Goal: Task Accomplishment & Management: Manage account settings

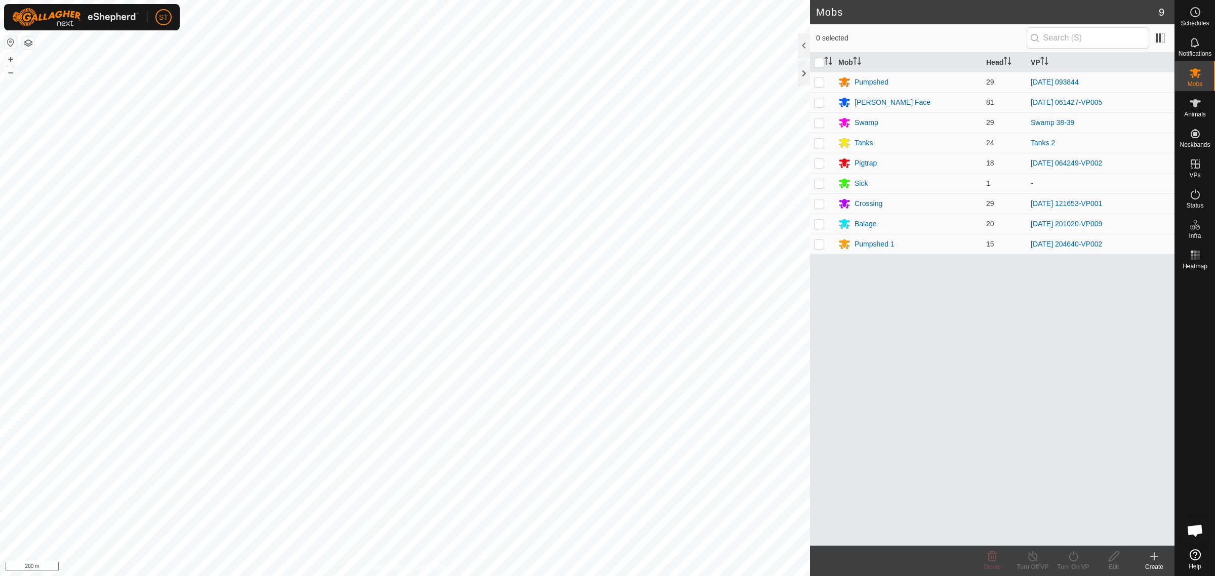
scroll to position [135, 0]
click at [1194, 17] on circle at bounding box center [1194, 12] width 9 height 9
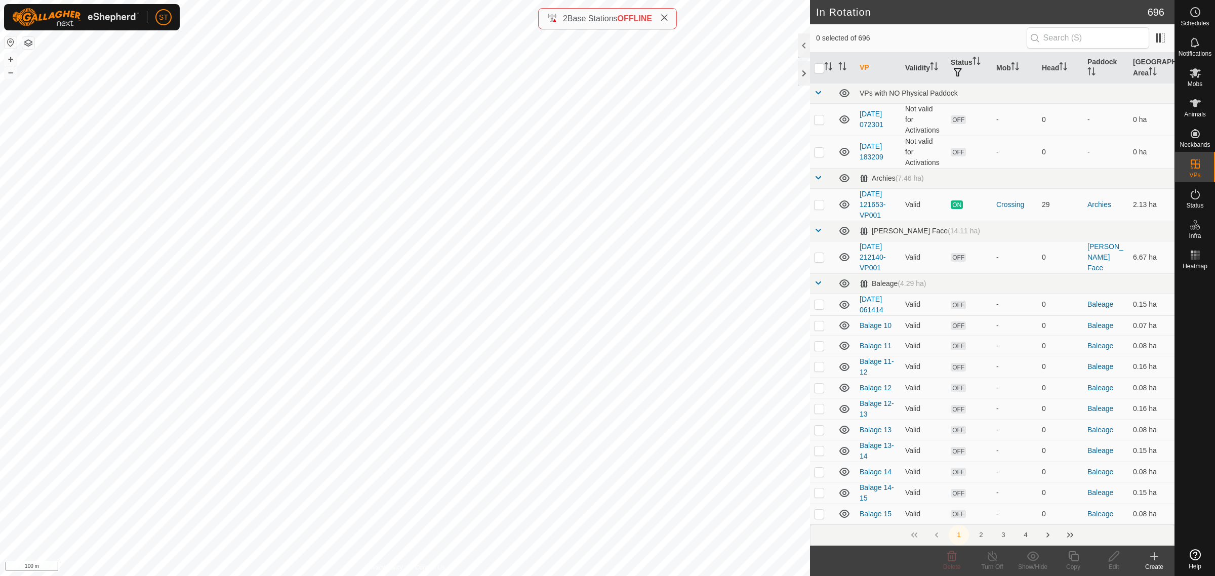
click at [1152, 559] on icon at bounding box center [1154, 556] width 12 height 12
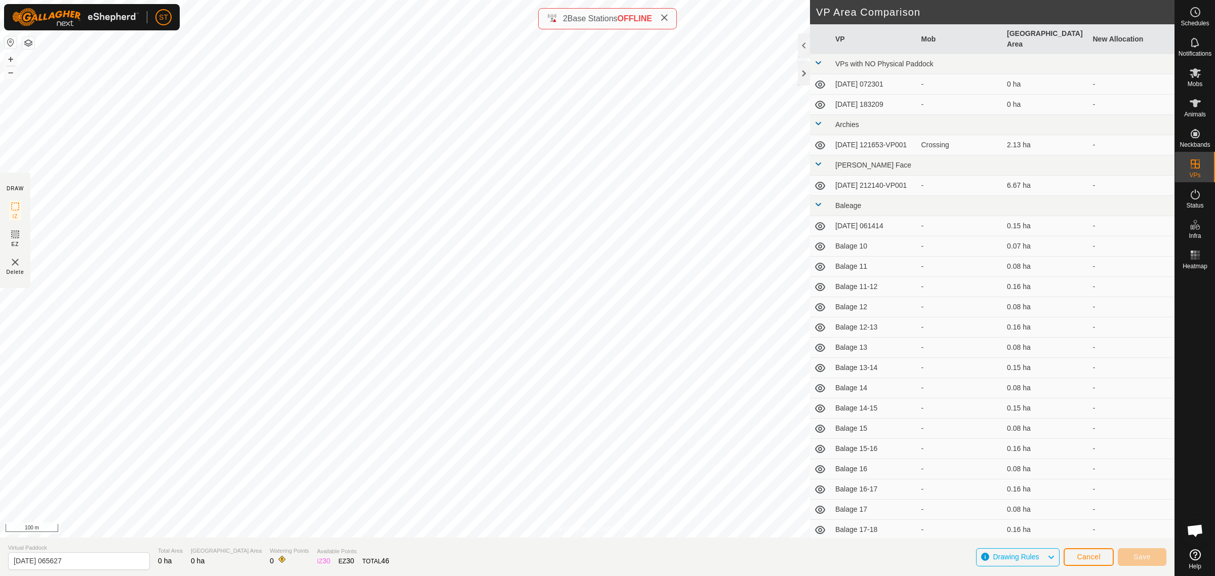
scroll to position [135, 0]
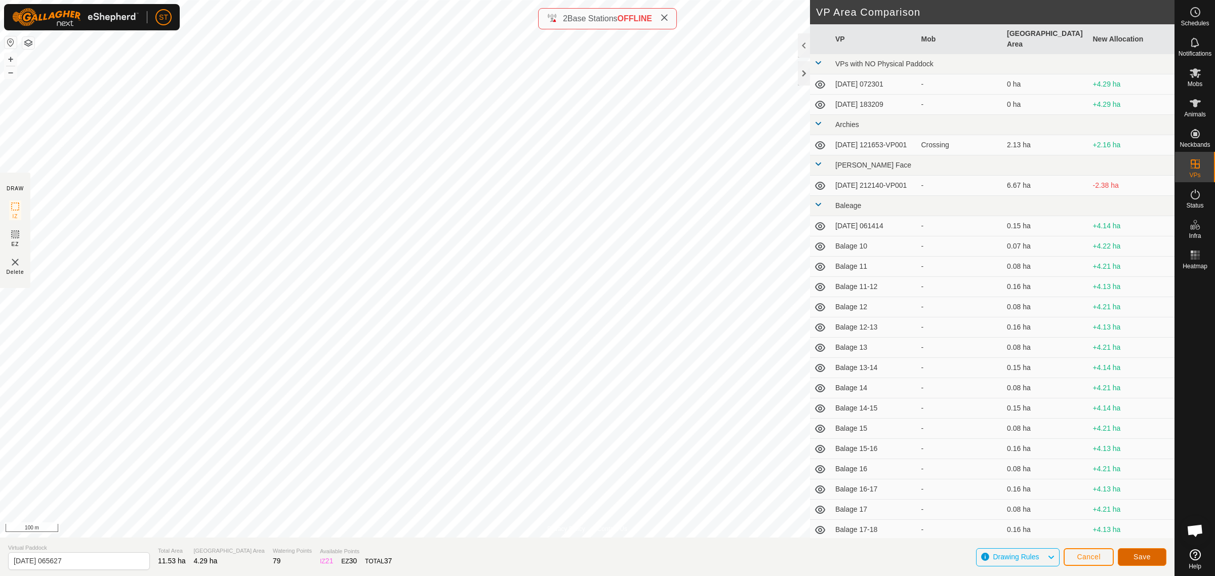
click at [1147, 554] on span "Save" at bounding box center [1141, 557] width 17 height 8
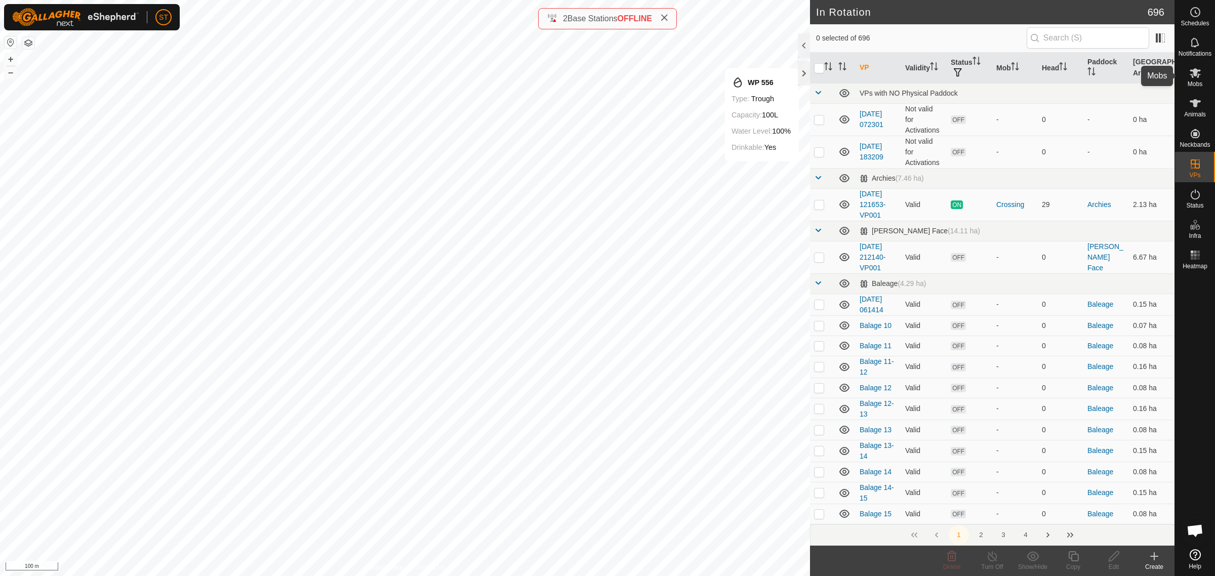
click at [1197, 73] on icon at bounding box center [1195, 73] width 12 height 12
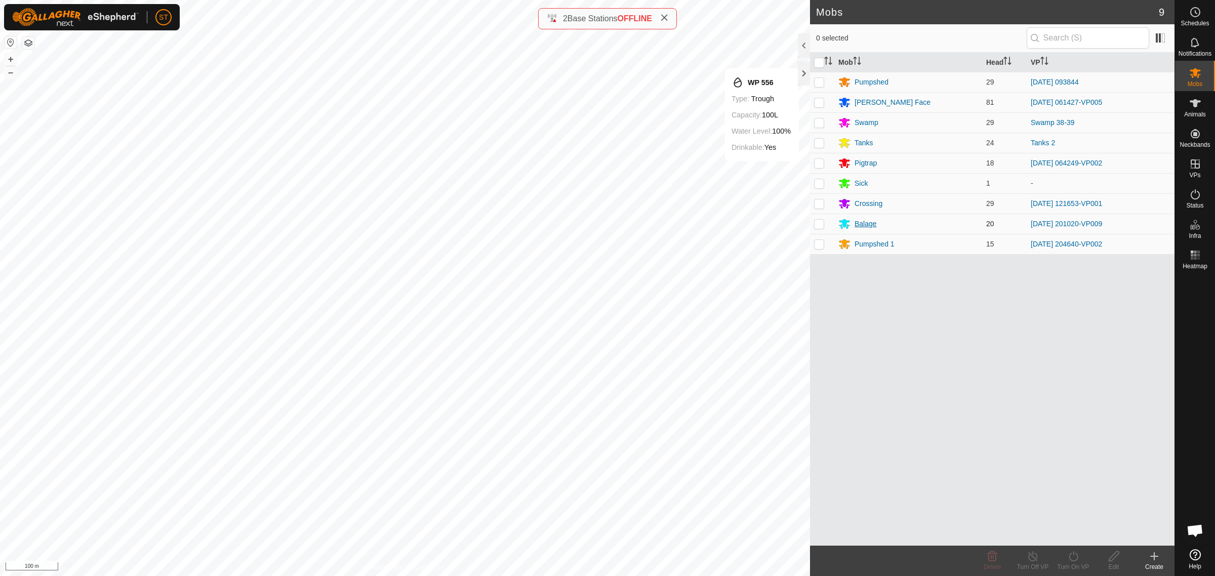
click at [867, 224] on div "Balage" at bounding box center [865, 224] width 22 height 11
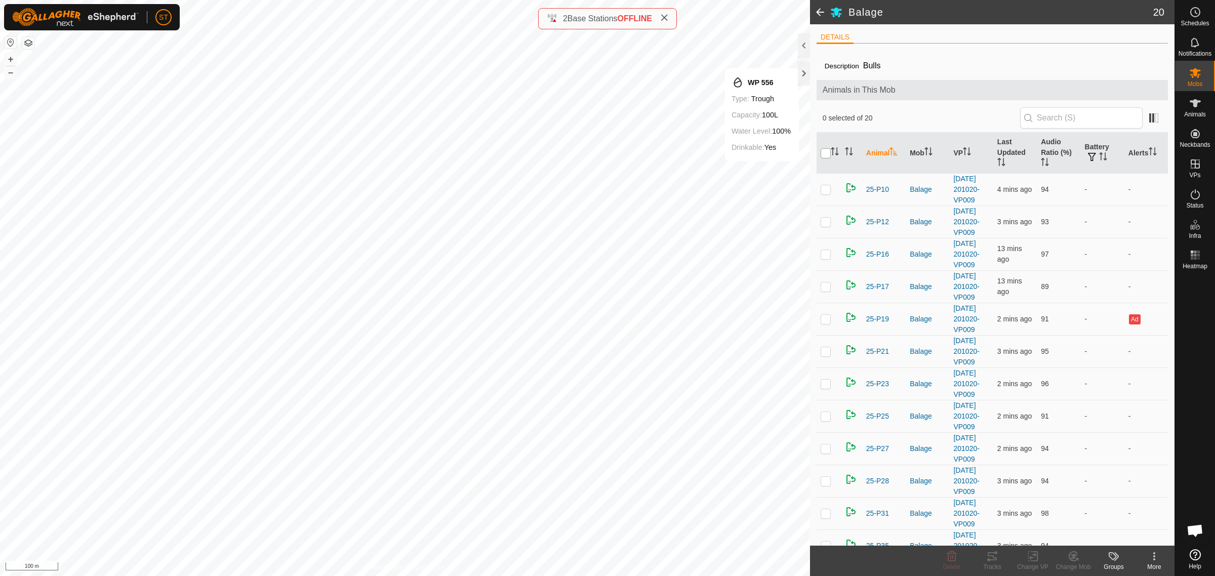
click at [826, 153] on input "checkbox" at bounding box center [825, 153] width 10 height 10
checkbox input "true"
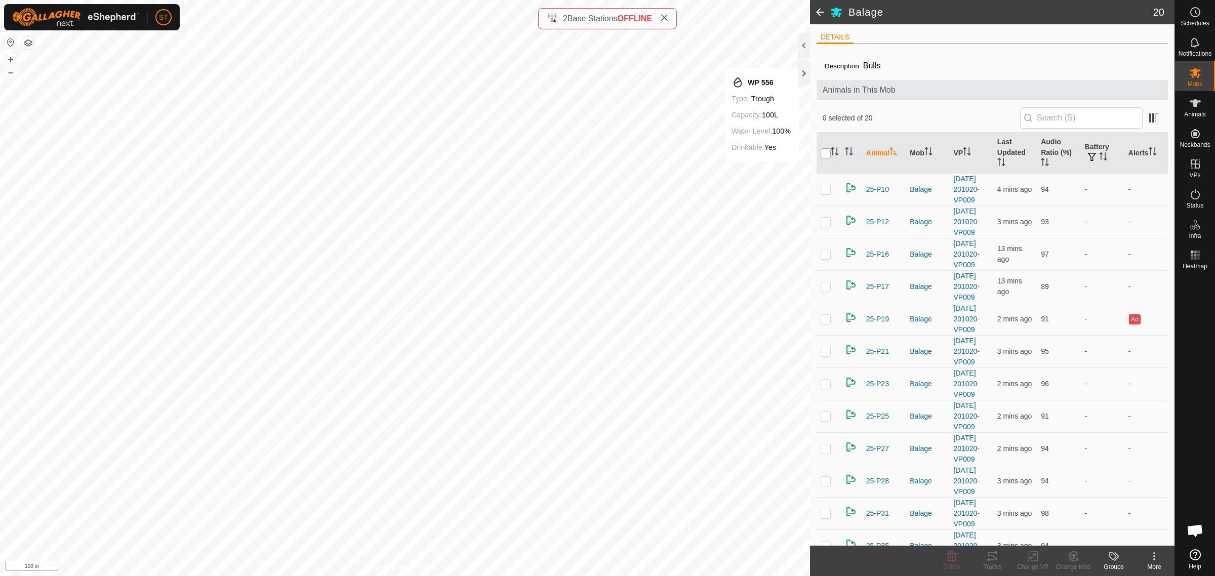
checkbox input "true"
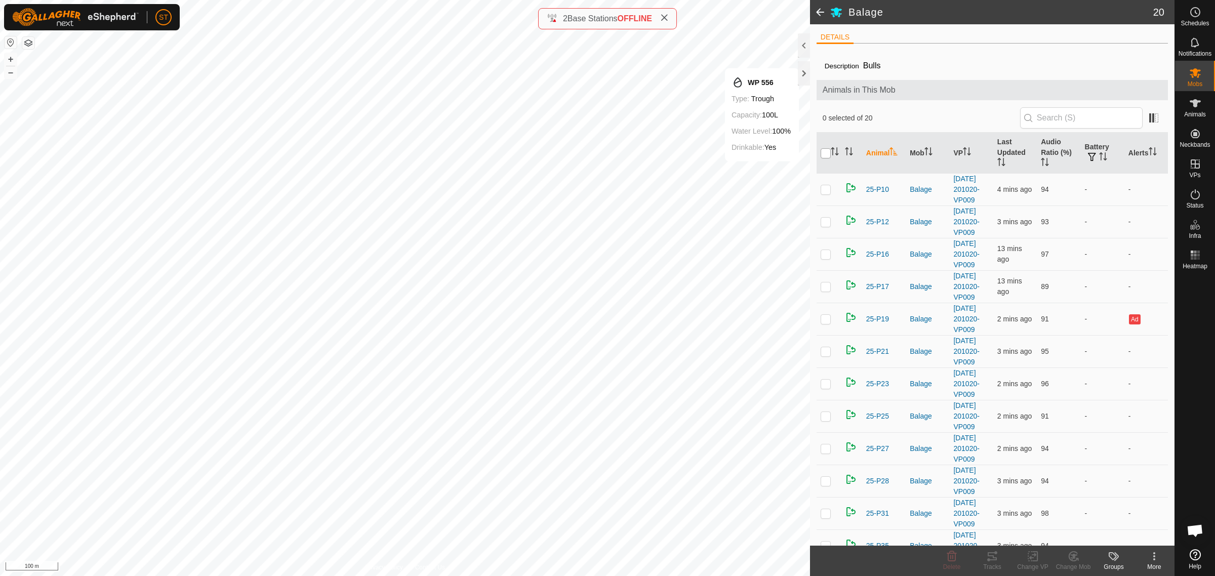
checkbox input "true"
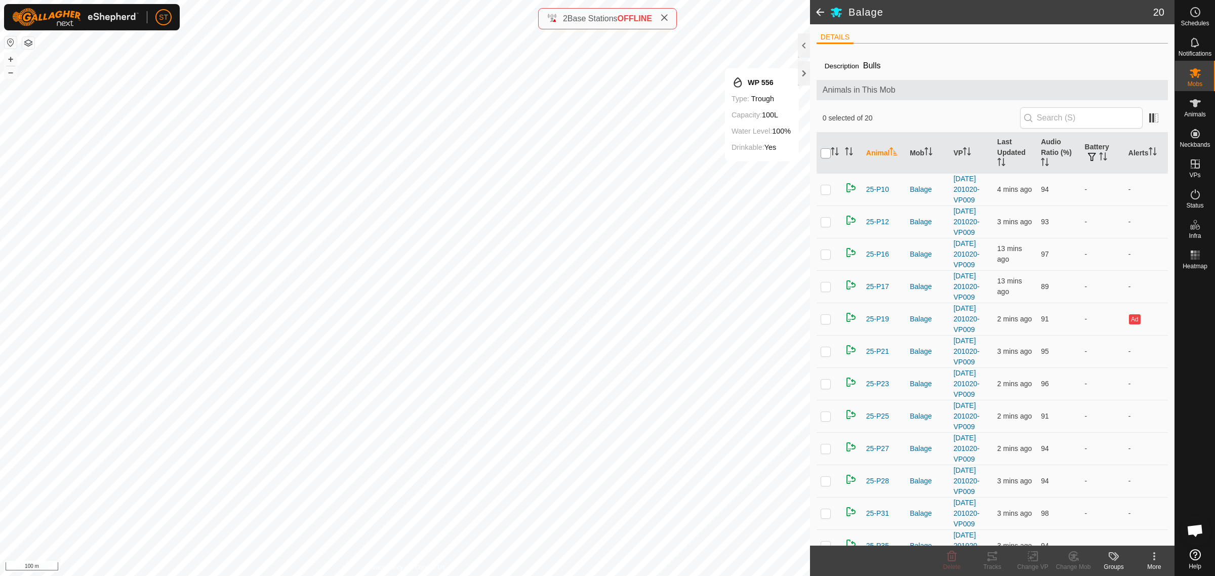
checkbox input "true"
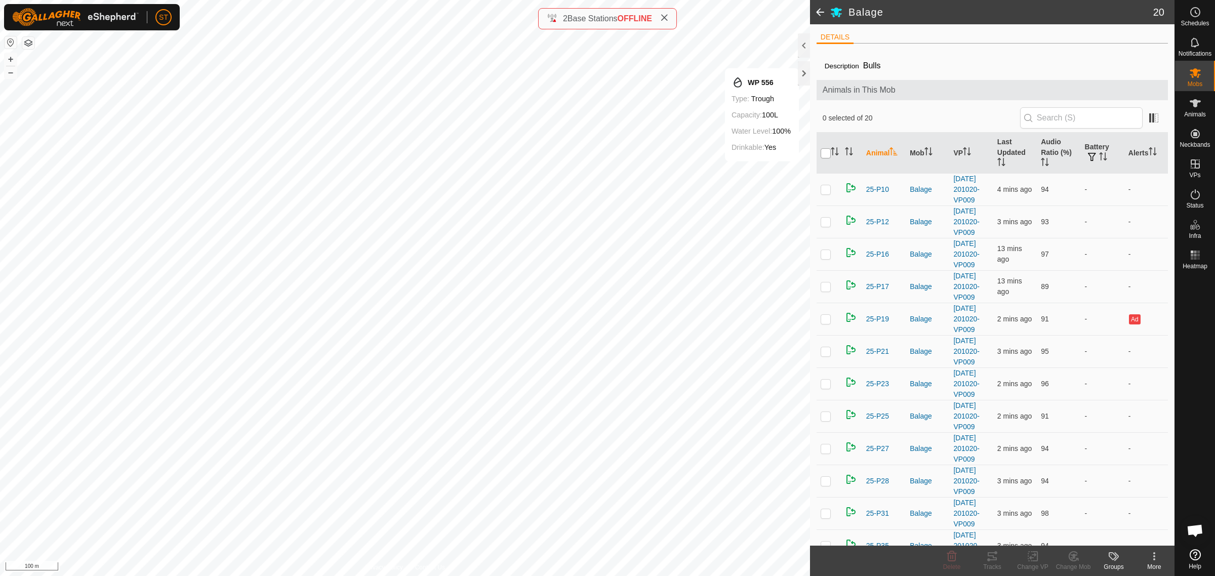
checkbox input "true"
click at [1031, 557] on icon at bounding box center [1032, 556] width 13 height 12
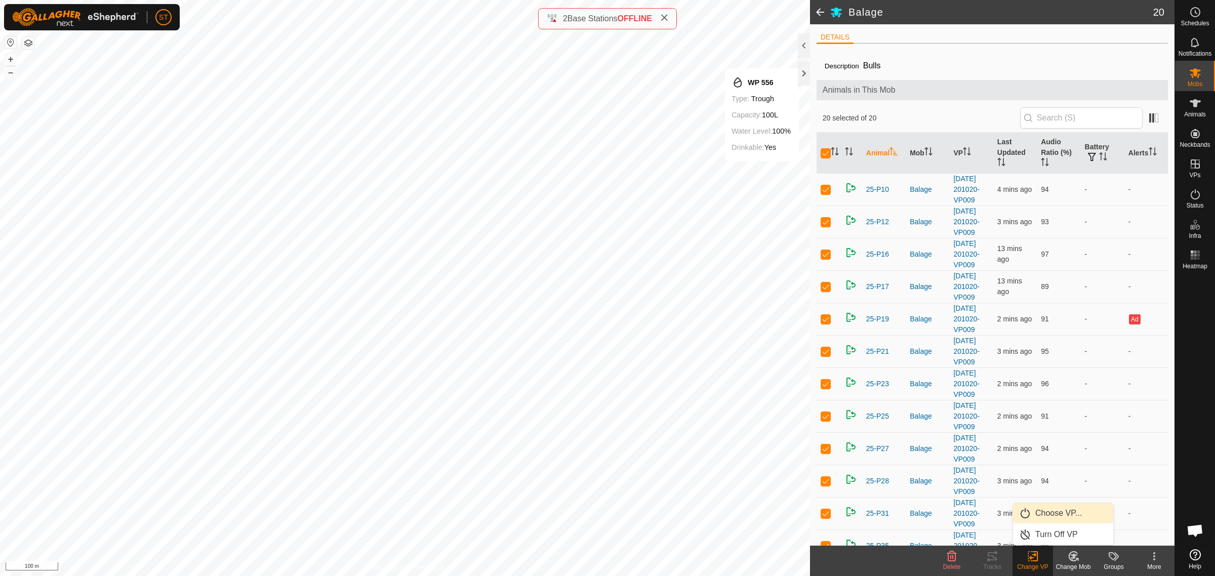
click at [1053, 509] on link "Choose VP..." at bounding box center [1063, 513] width 100 height 20
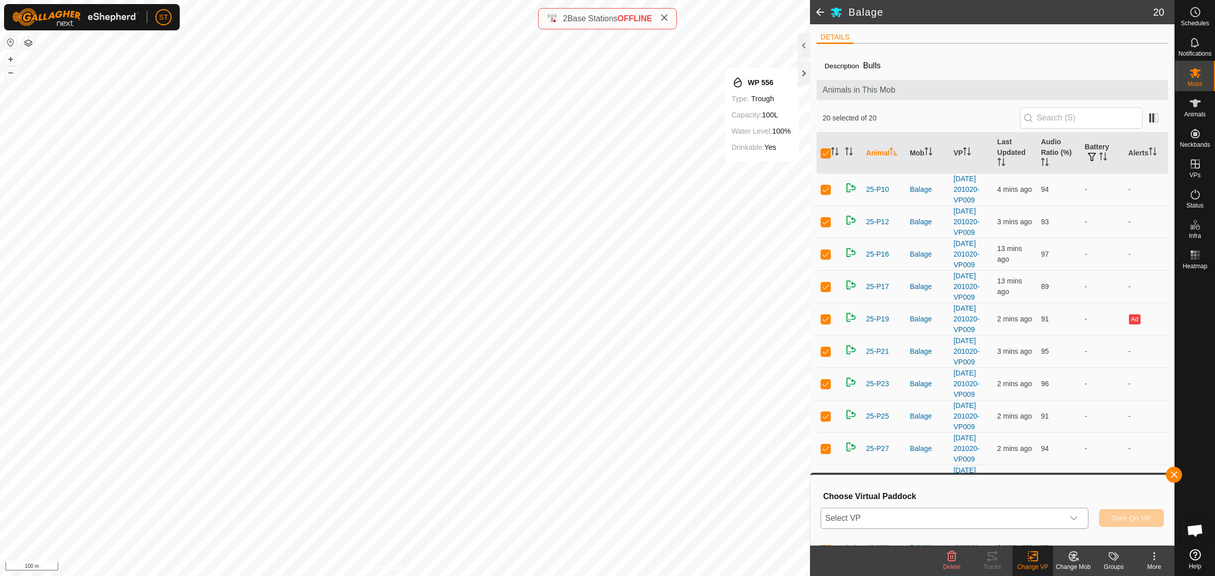
click at [1074, 519] on icon "dropdown trigger" at bounding box center [1073, 518] width 8 height 8
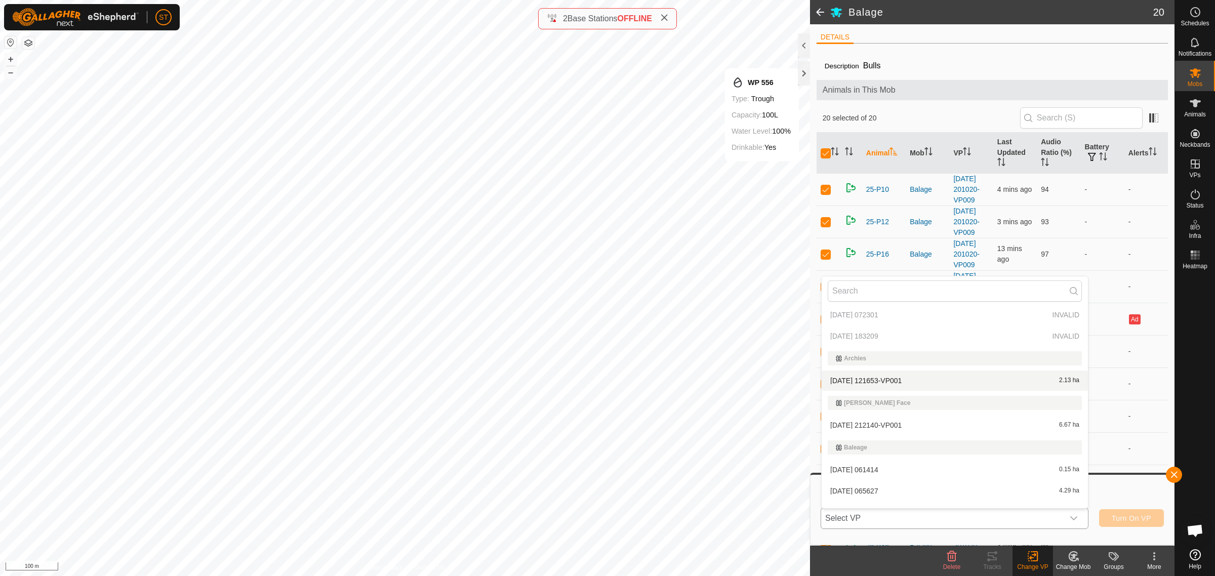
scroll to position [127, 0]
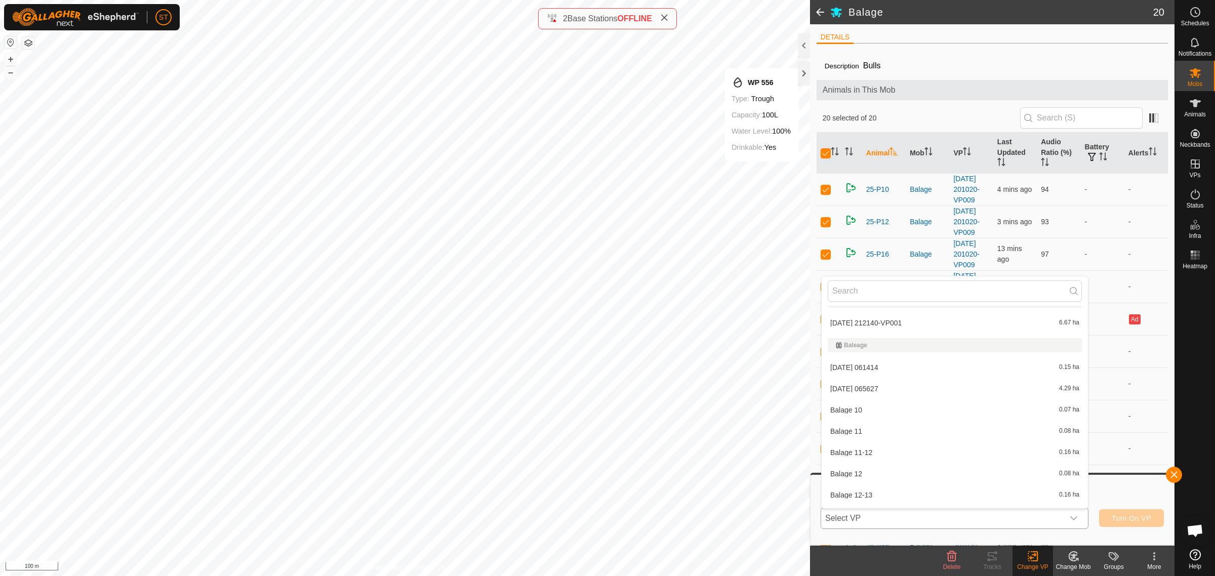
click at [875, 387] on li "2025-09-08 065627 4.29 ha" at bounding box center [954, 389] width 266 height 20
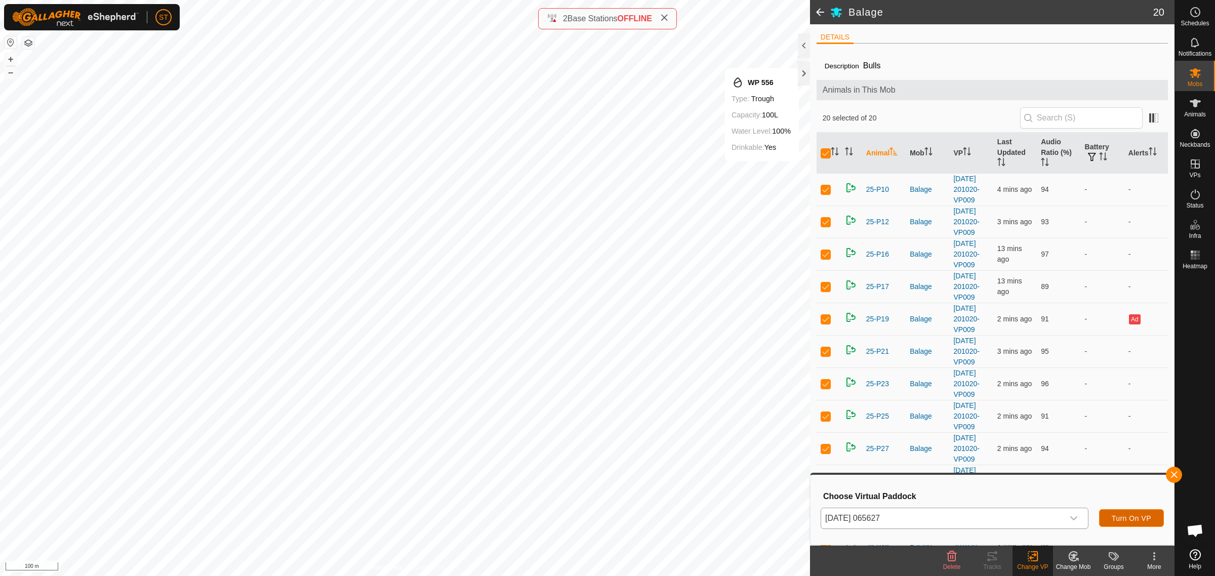
click at [1123, 517] on span "Turn On VP" at bounding box center [1130, 518] width 39 height 8
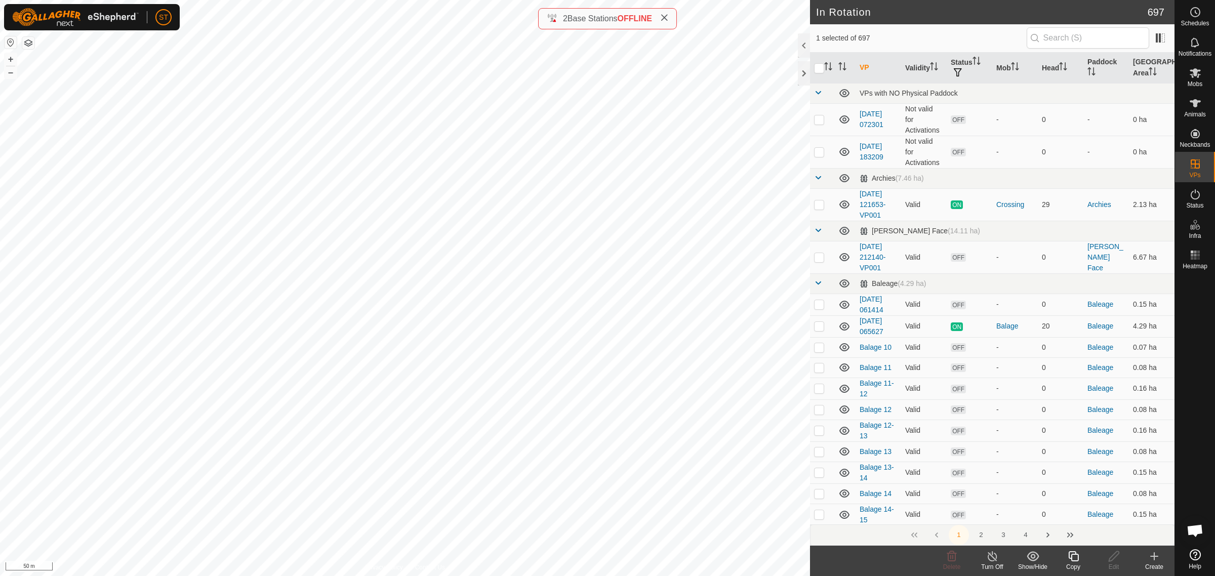
click at [1071, 556] on icon at bounding box center [1073, 556] width 13 height 12
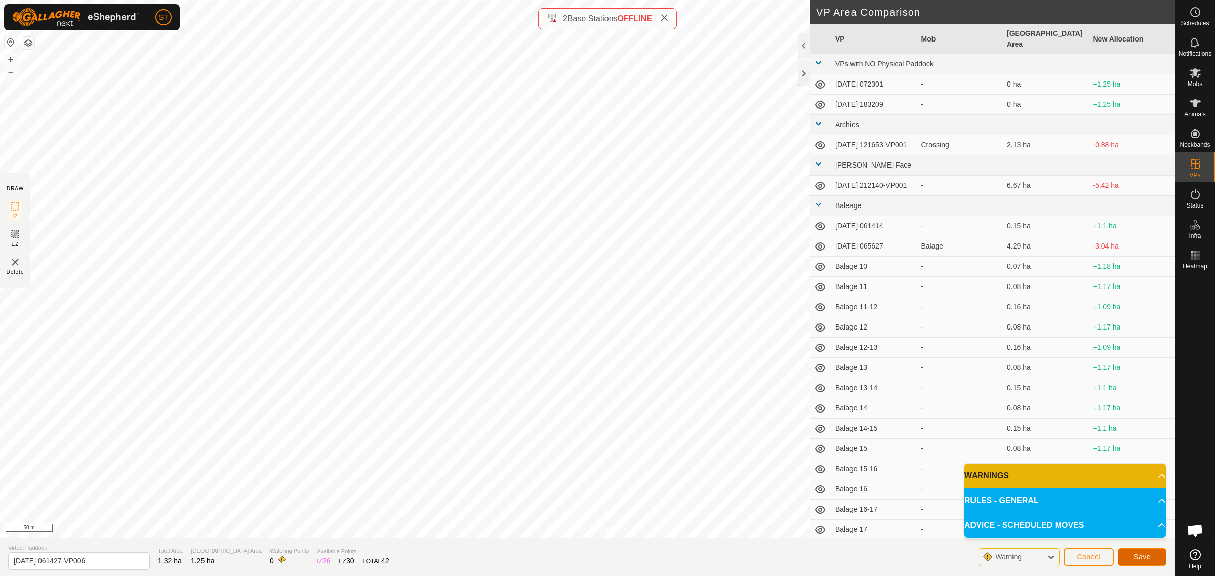
click at [1145, 553] on span "Save" at bounding box center [1141, 557] width 17 height 8
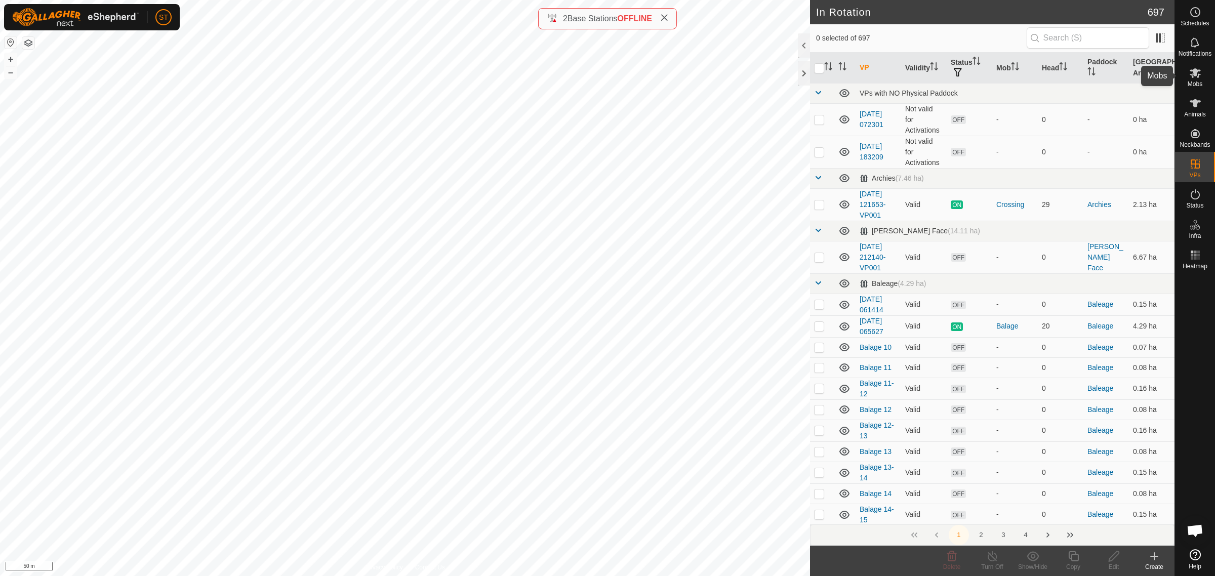
click at [1197, 72] on icon at bounding box center [1195, 73] width 12 height 12
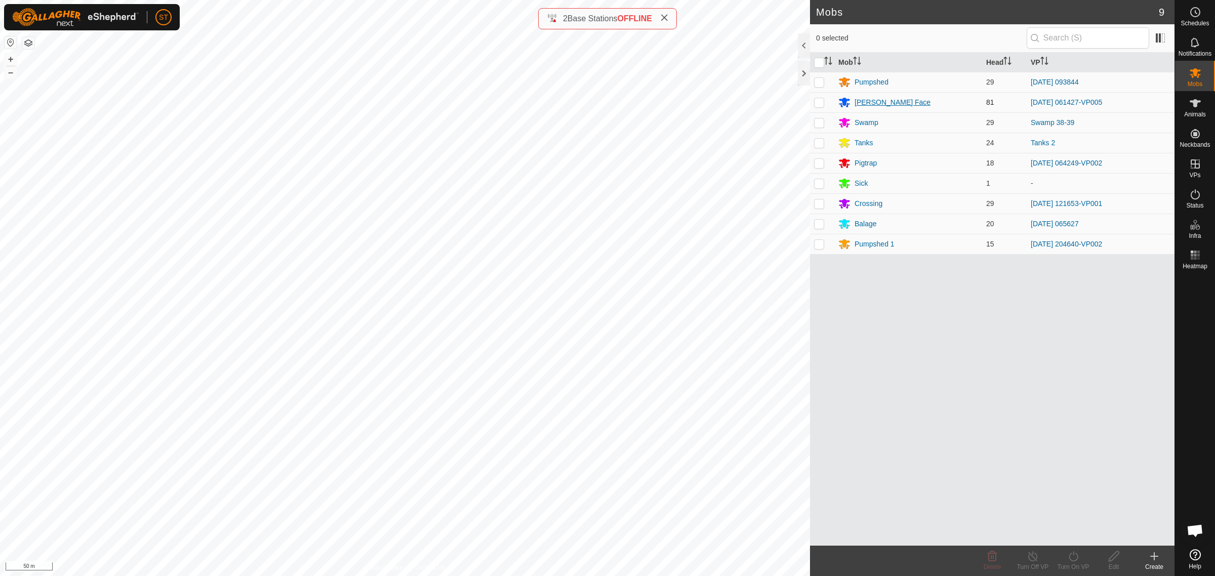
click at [870, 102] on div "[PERSON_NAME] Face" at bounding box center [892, 102] width 76 height 11
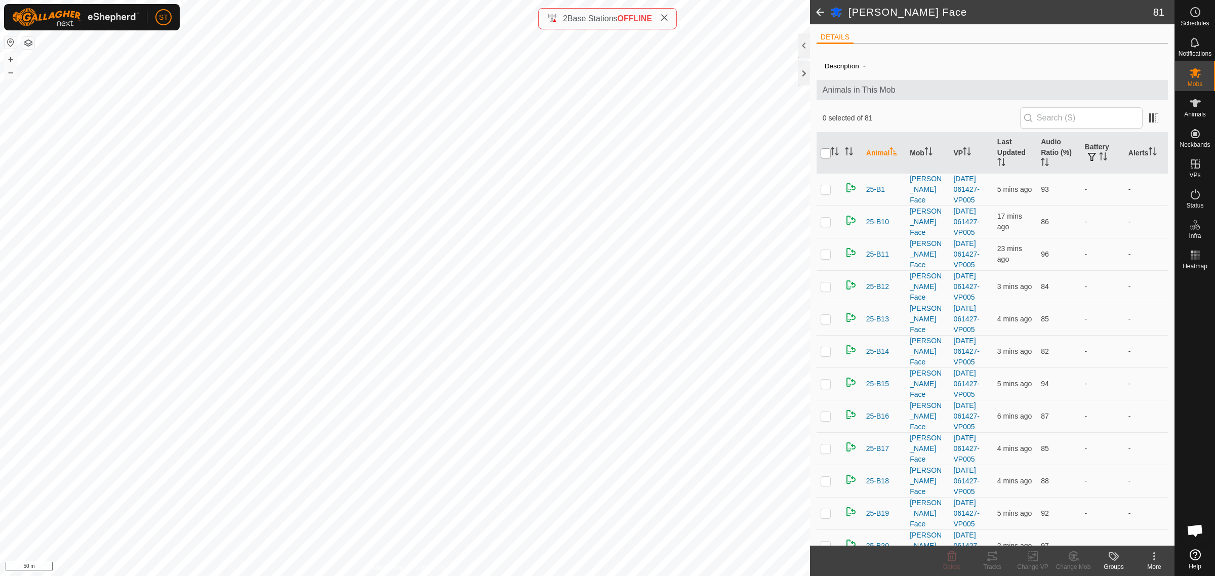
click at [824, 155] on input "checkbox" at bounding box center [825, 153] width 10 height 10
checkbox input "true"
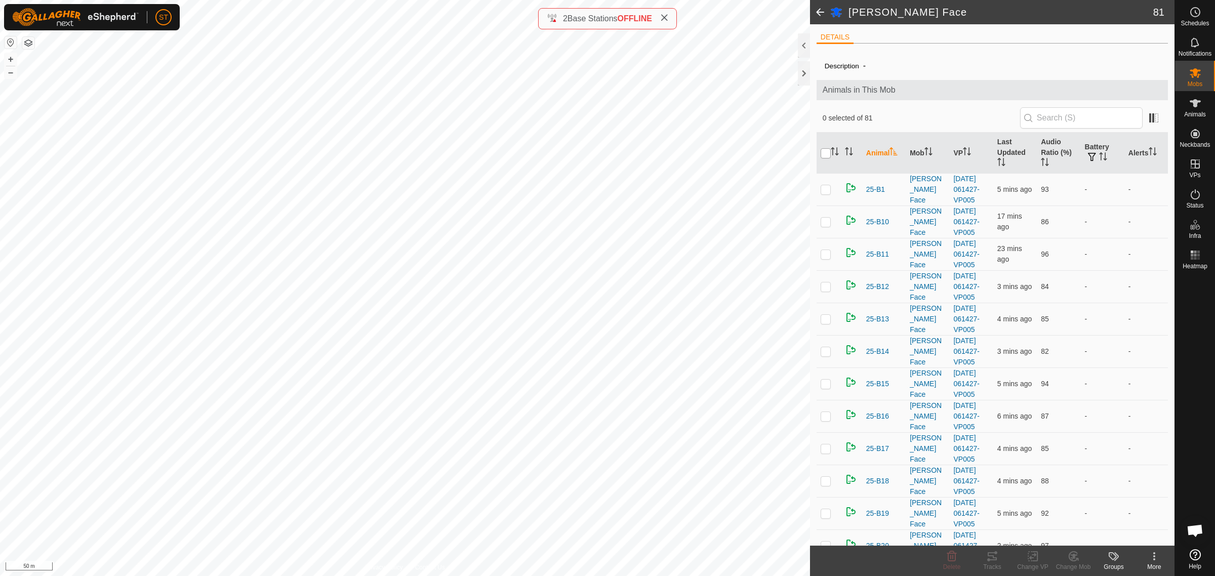
checkbox input "true"
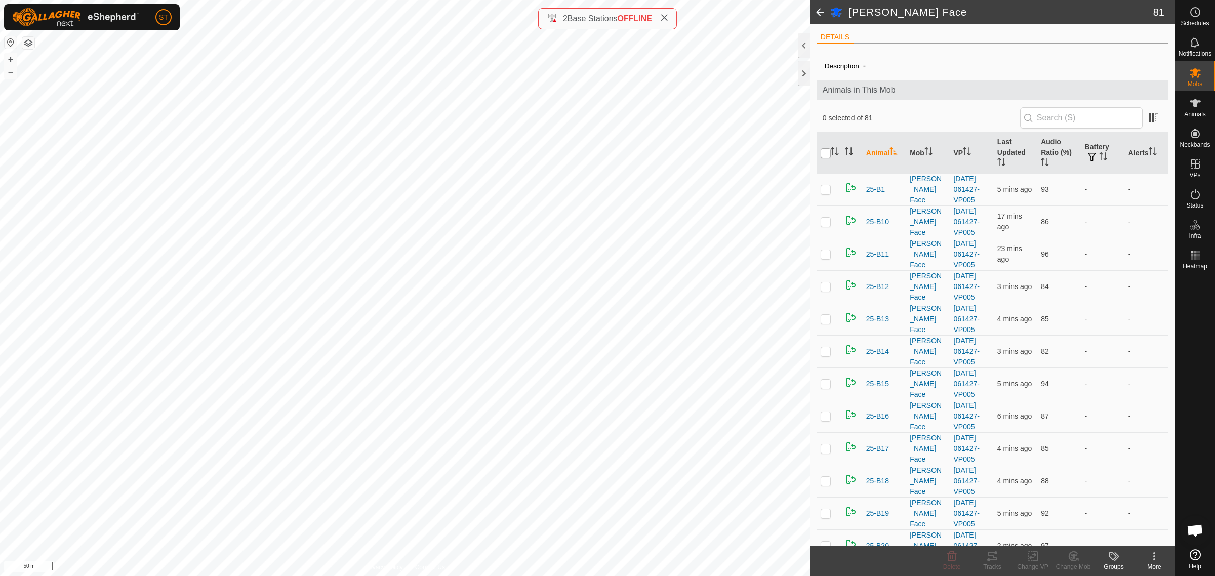
checkbox input "true"
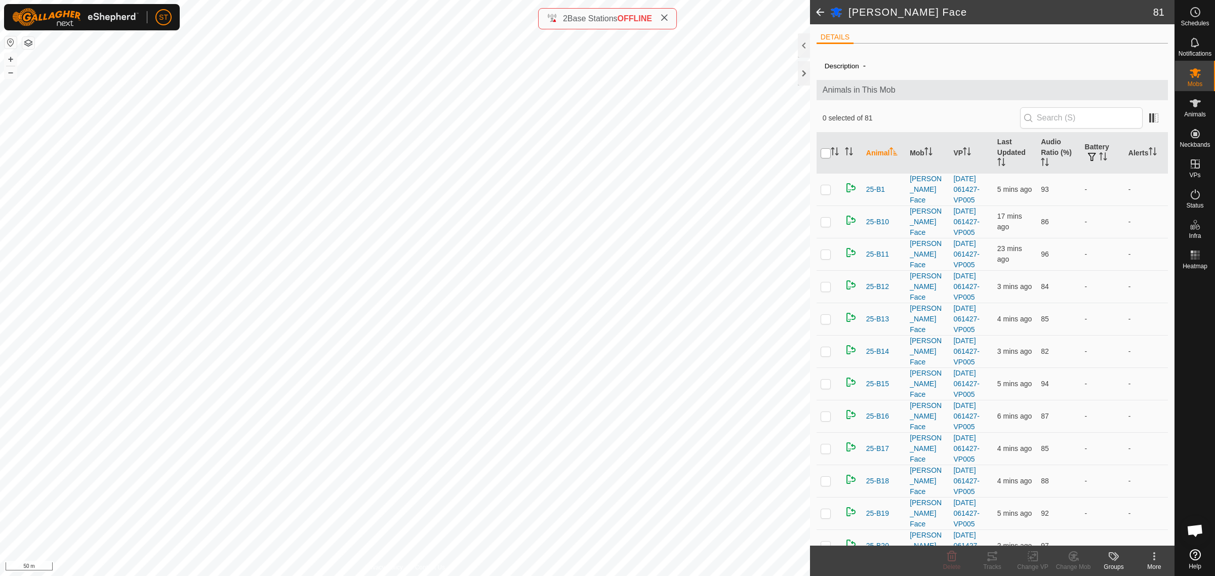
checkbox input "true"
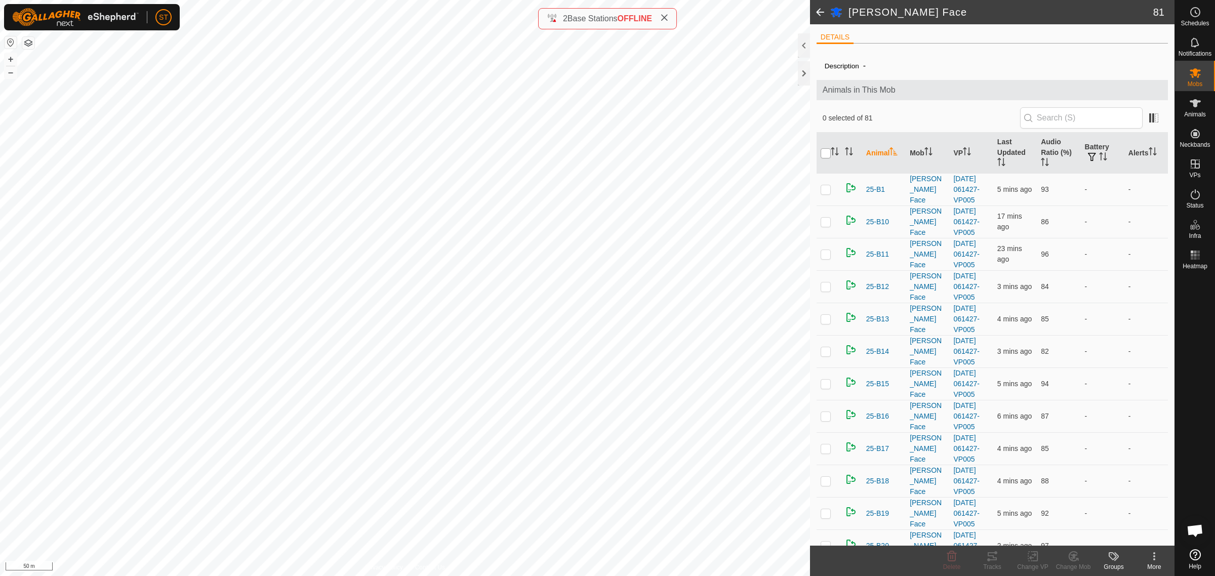
checkbox input "true"
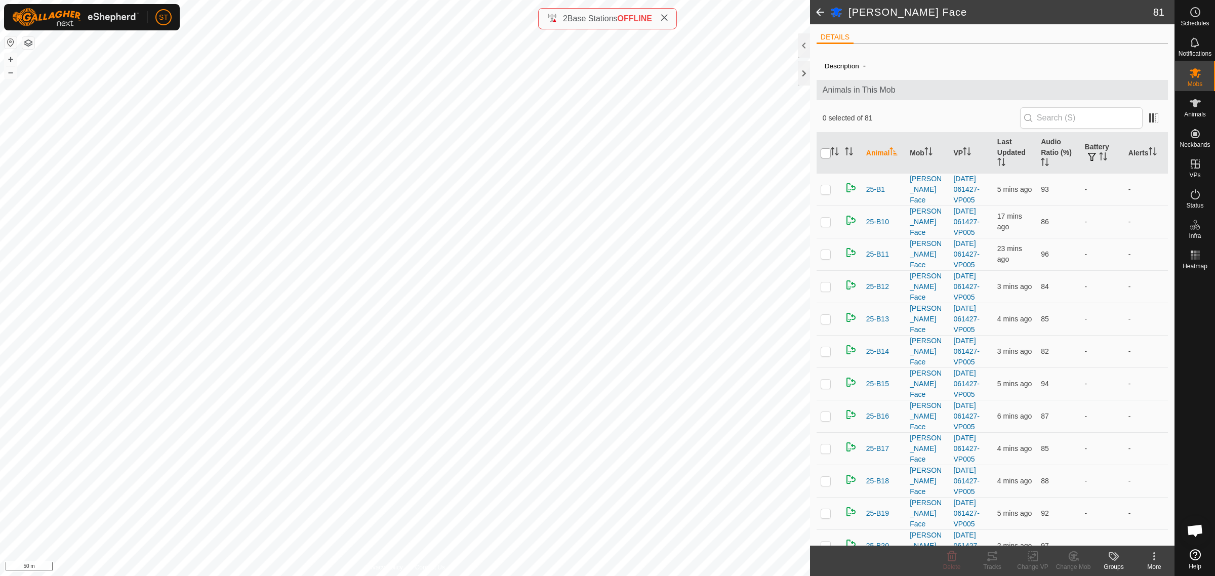
checkbox input "true"
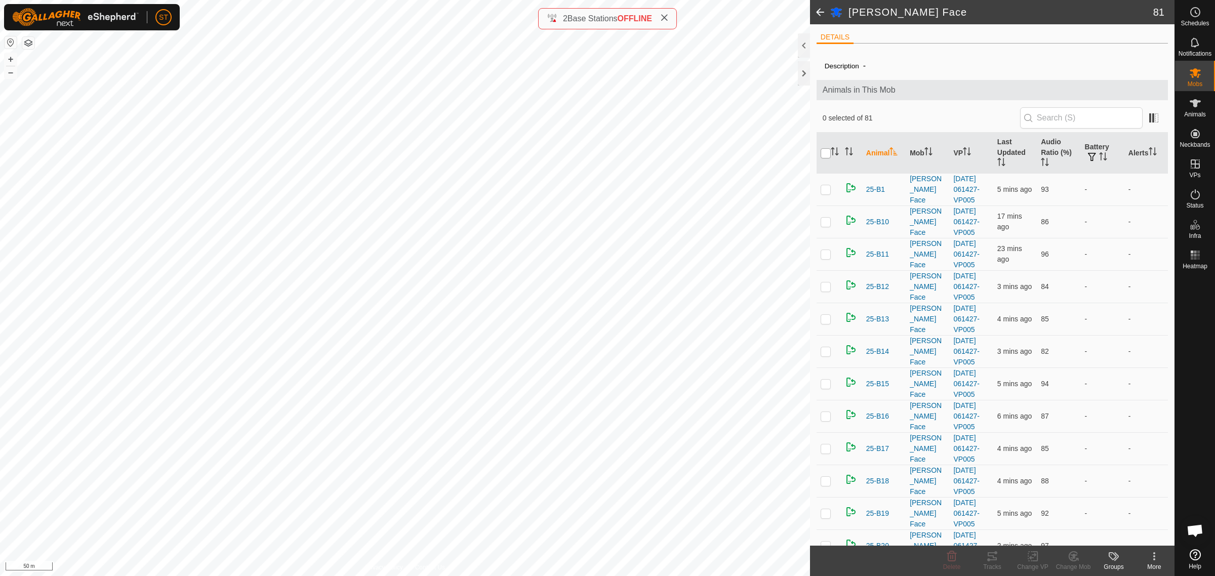
checkbox input "true"
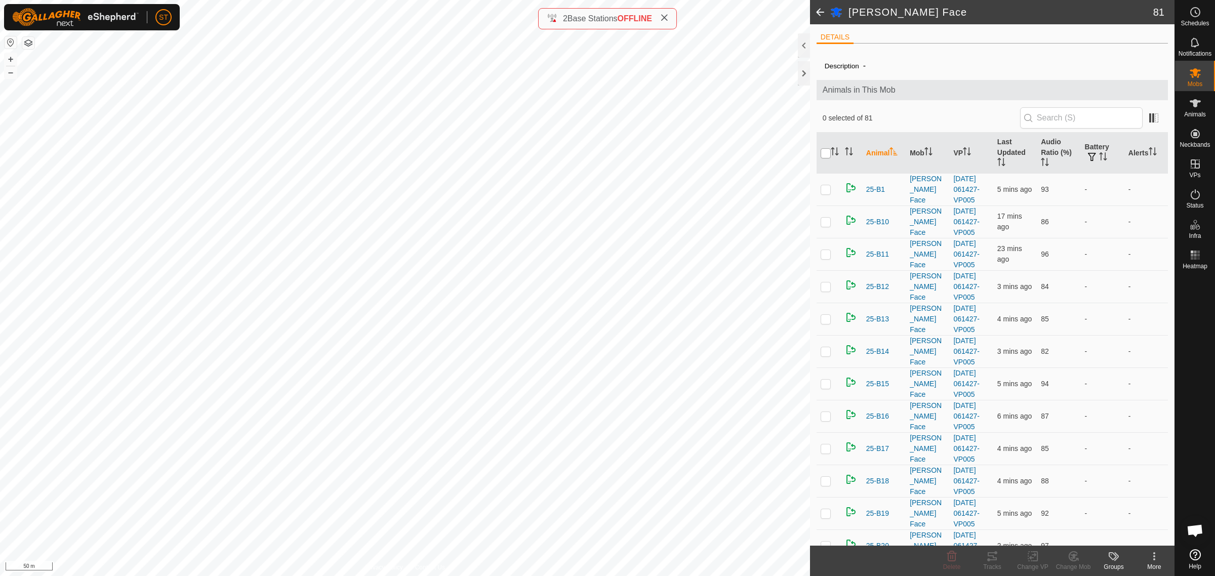
checkbox input "true"
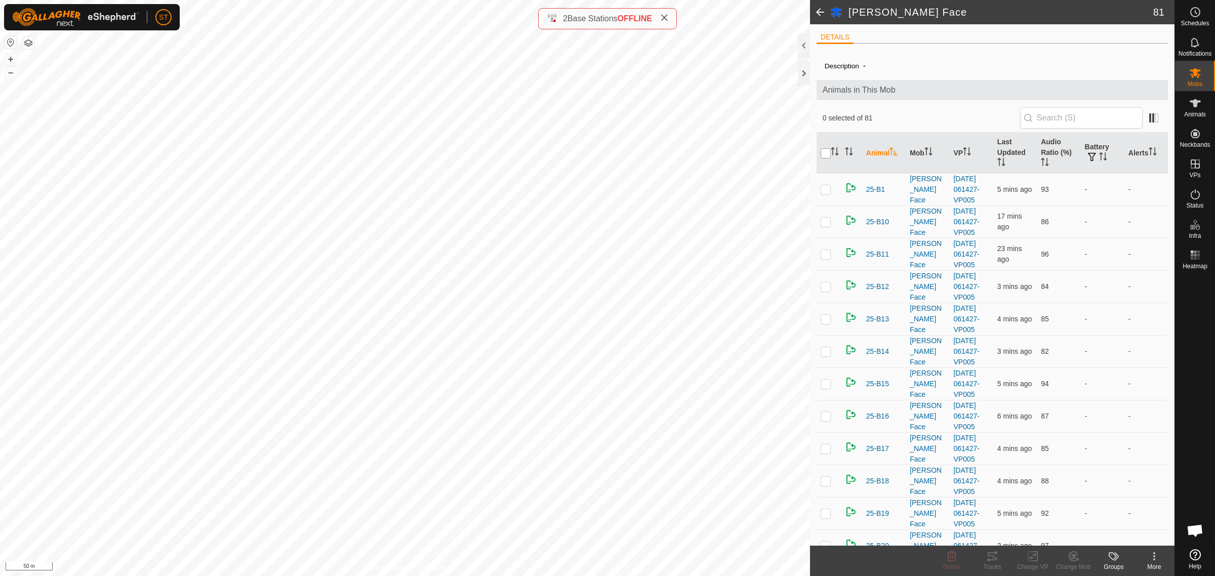
checkbox input "true"
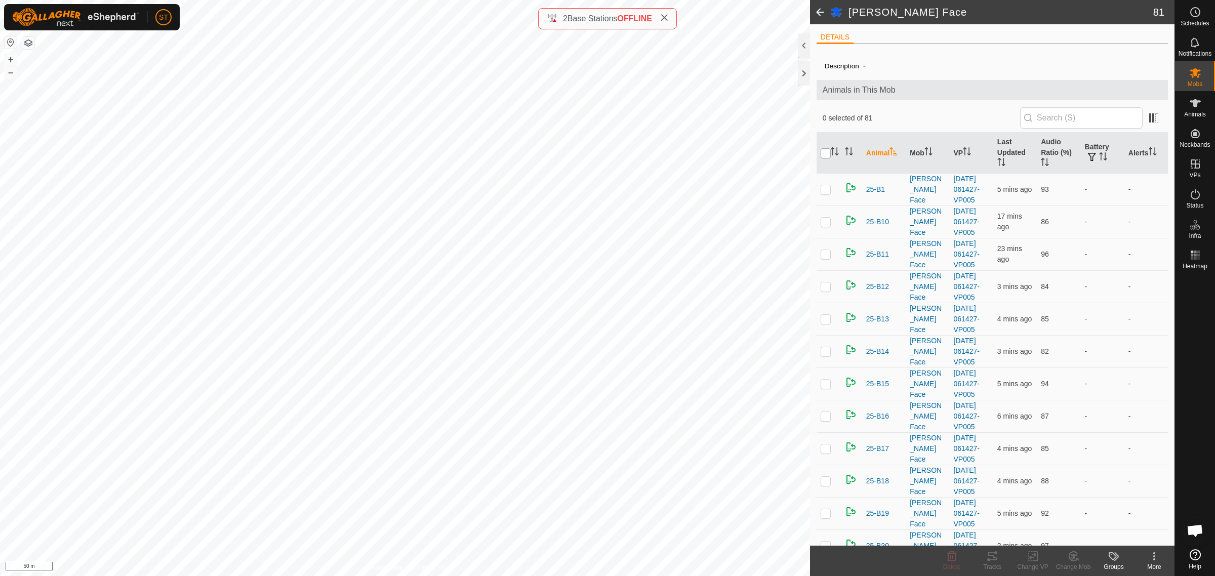
checkbox input "true"
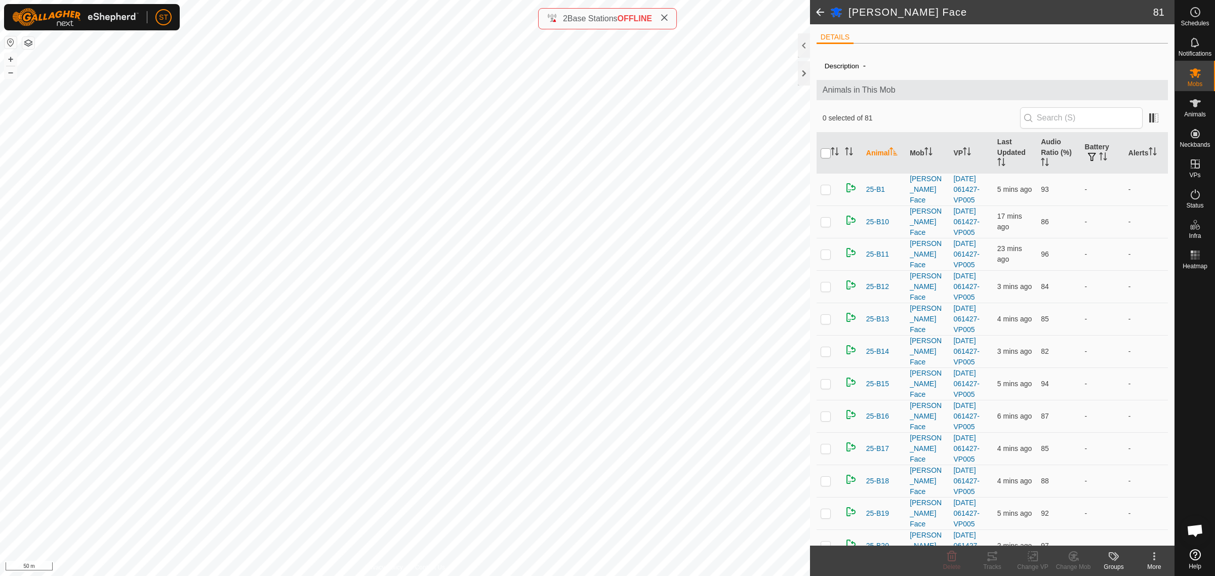
checkbox input "true"
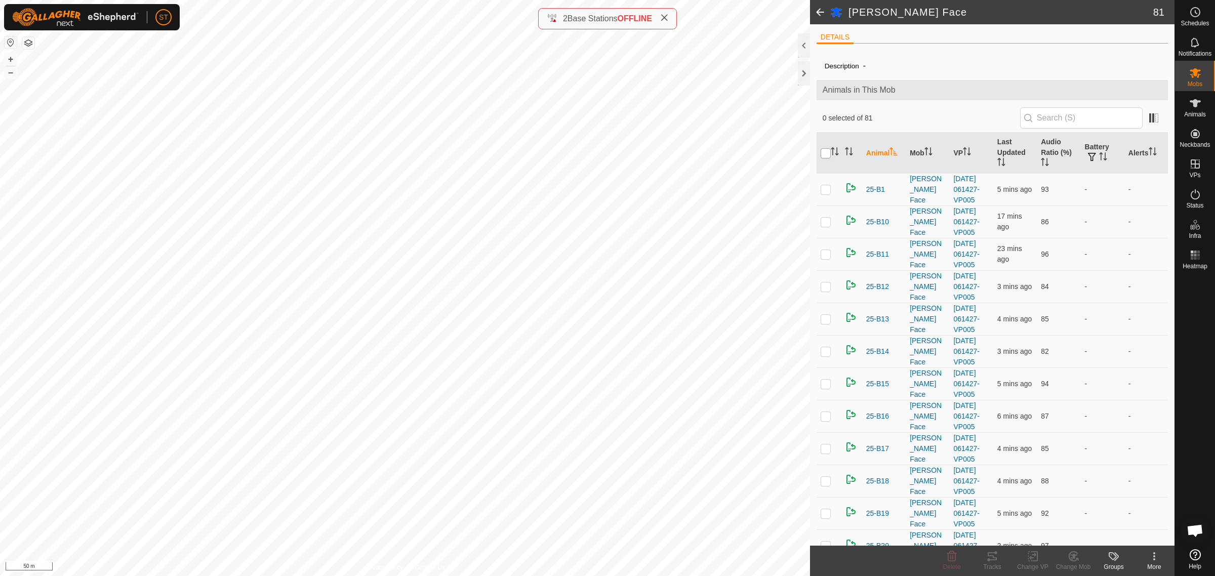
checkbox input "true"
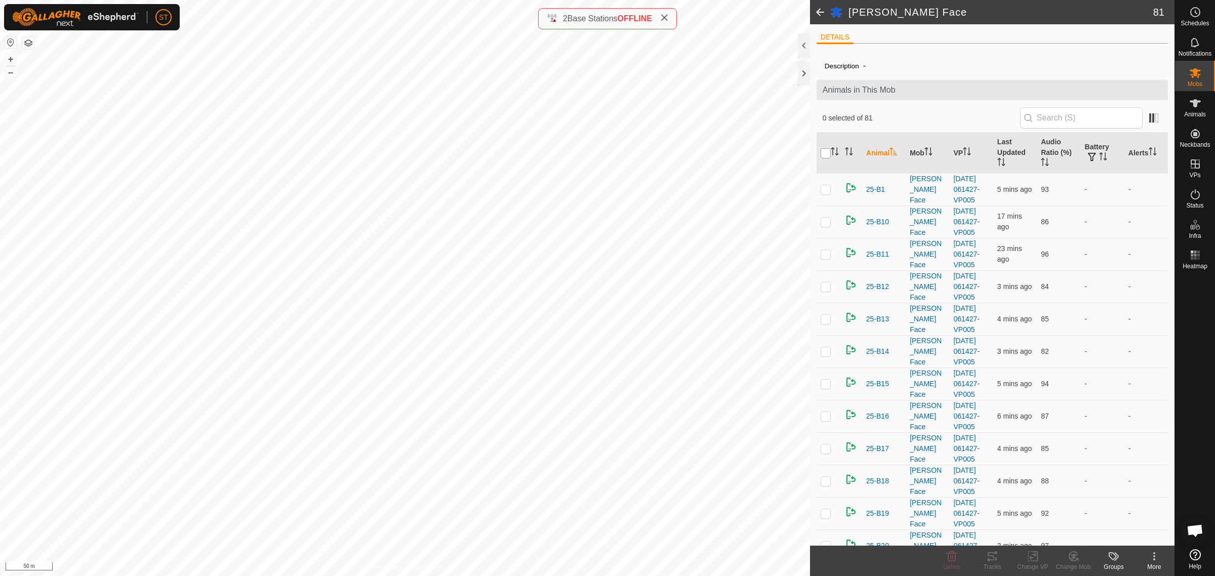
checkbox input "true"
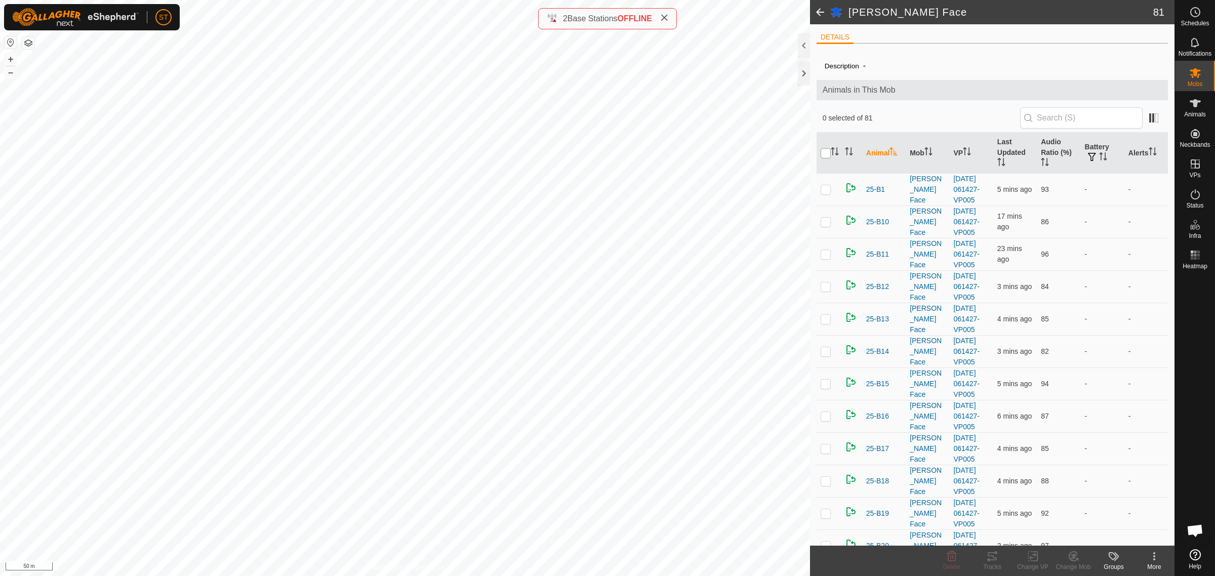
checkbox input "true"
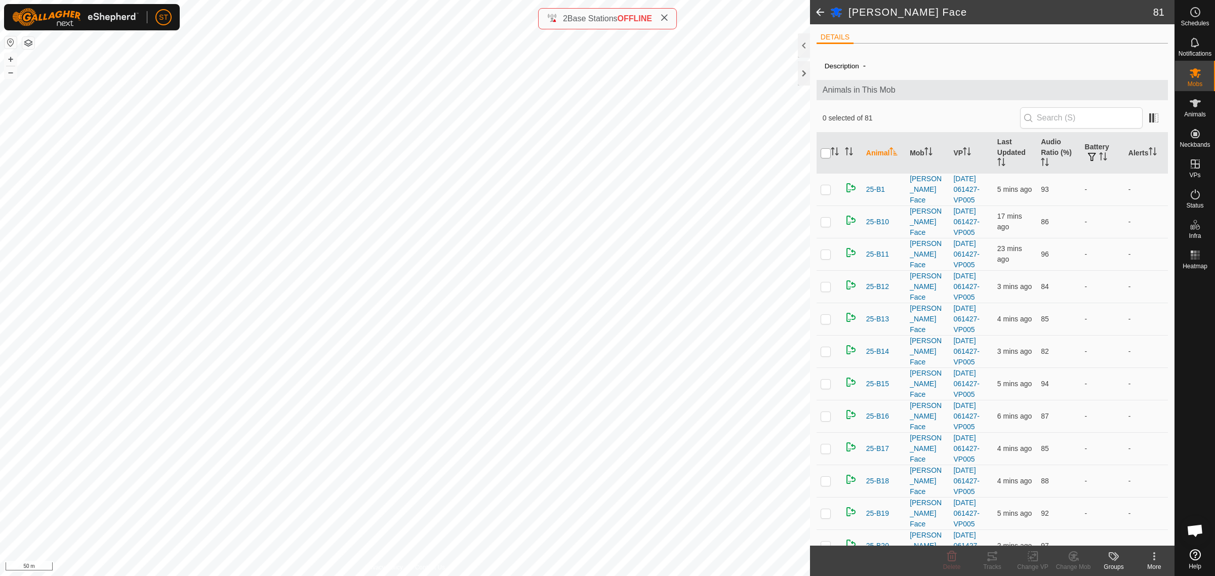
checkbox input "true"
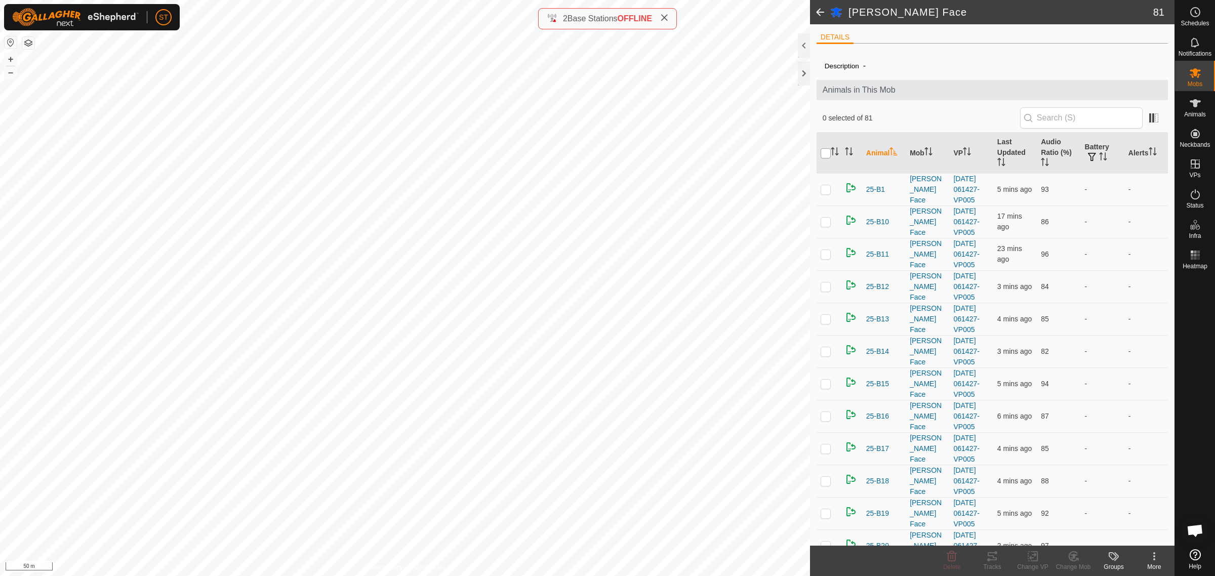
checkbox input "true"
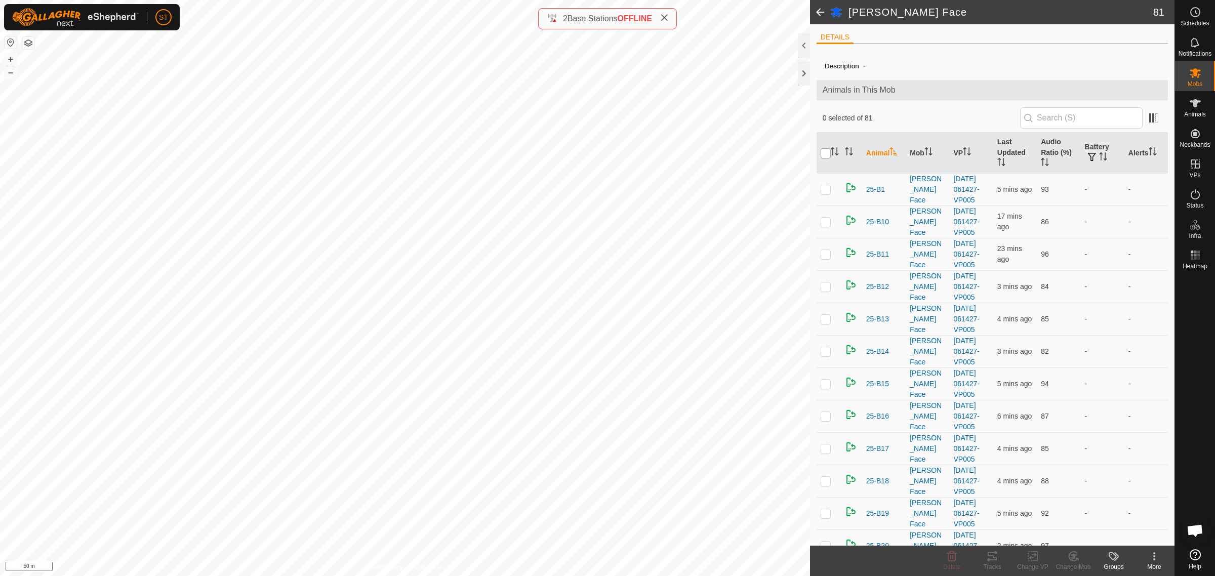
checkbox input "true"
click at [1030, 556] on icon at bounding box center [1032, 556] width 13 height 12
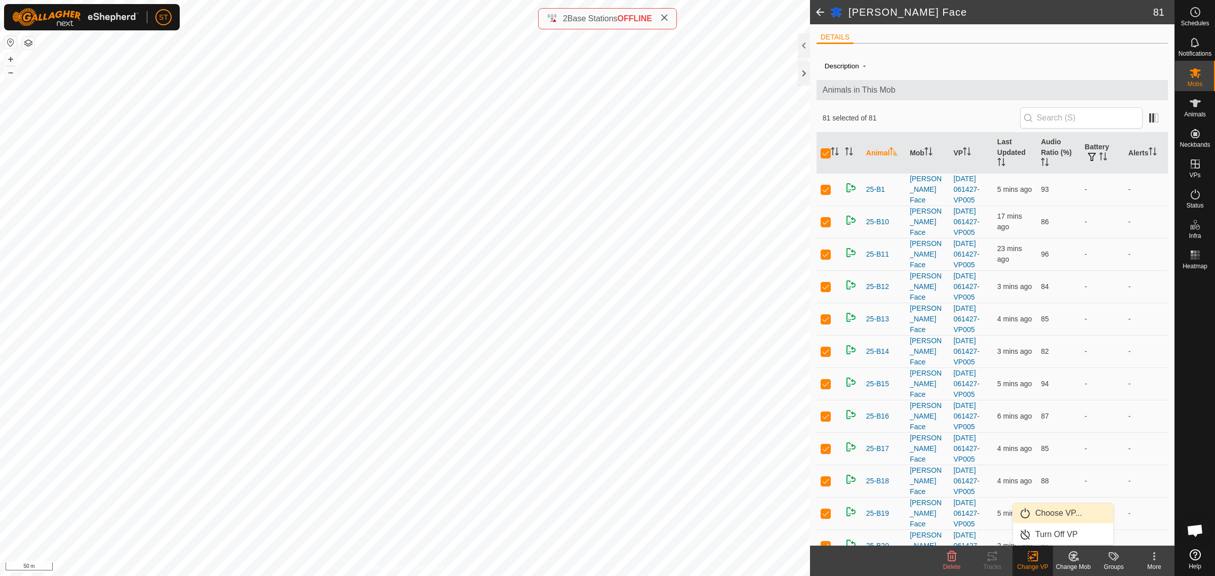
click at [1056, 512] on link "Choose VP..." at bounding box center [1063, 513] width 100 height 20
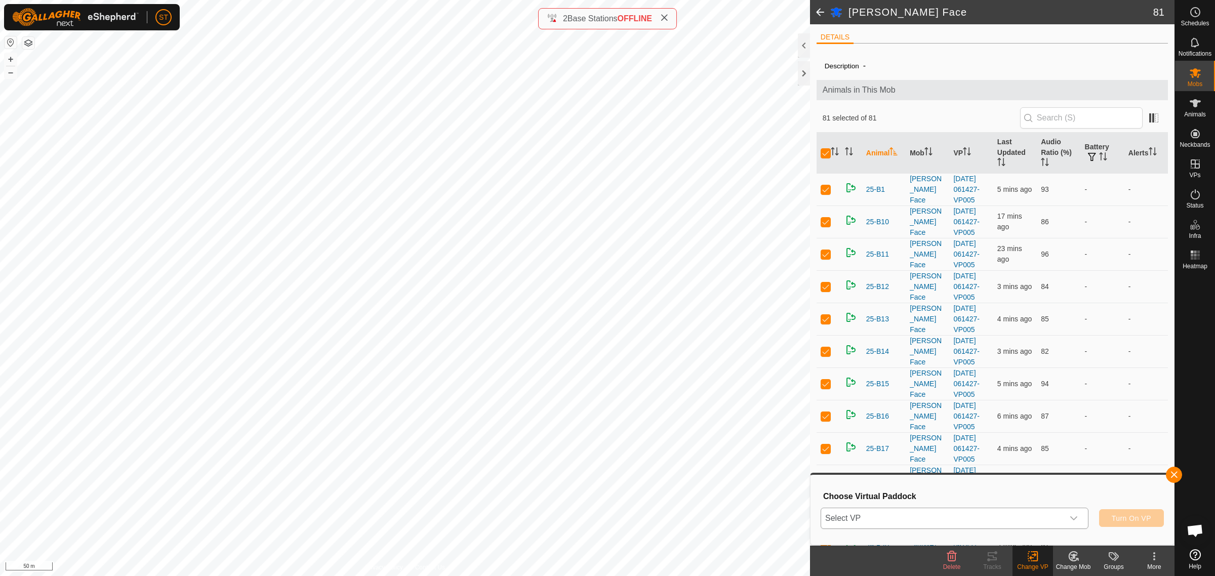
click at [1073, 519] on icon "dropdown trigger" at bounding box center [1073, 518] width 7 height 4
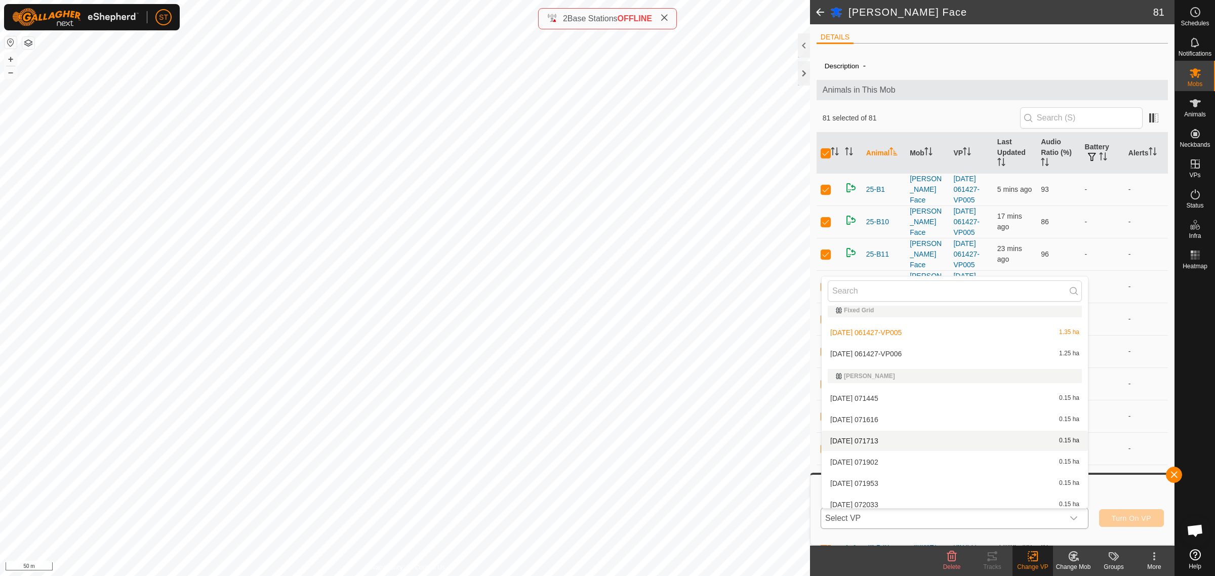
scroll to position [4998, 0]
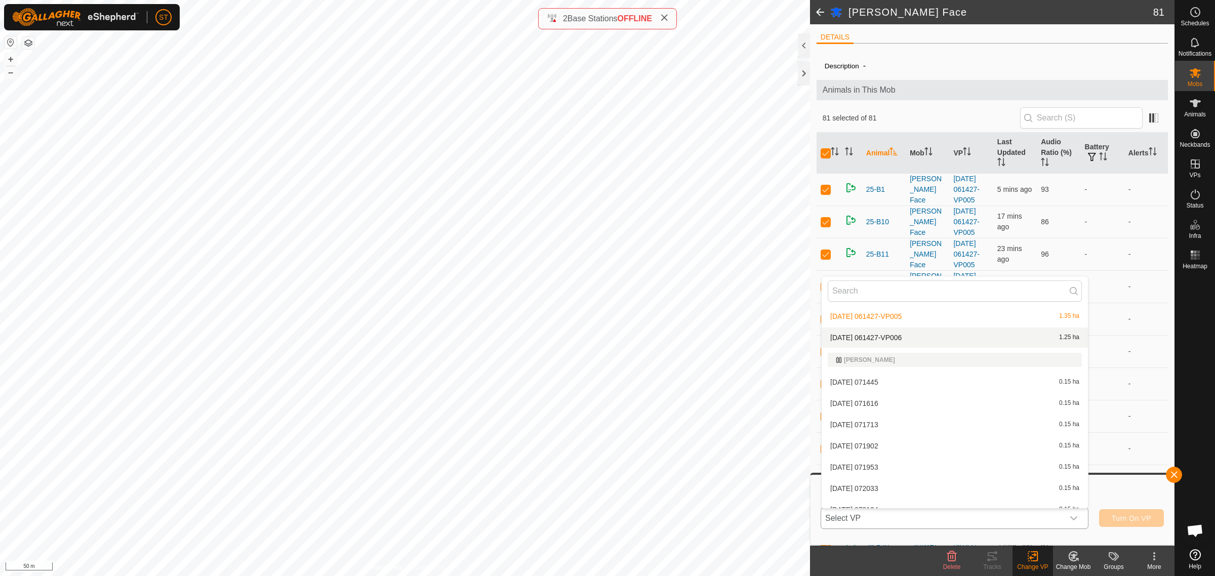
click at [888, 335] on li "2025-09-02 061427-VP006 1.25 ha" at bounding box center [954, 337] width 266 height 20
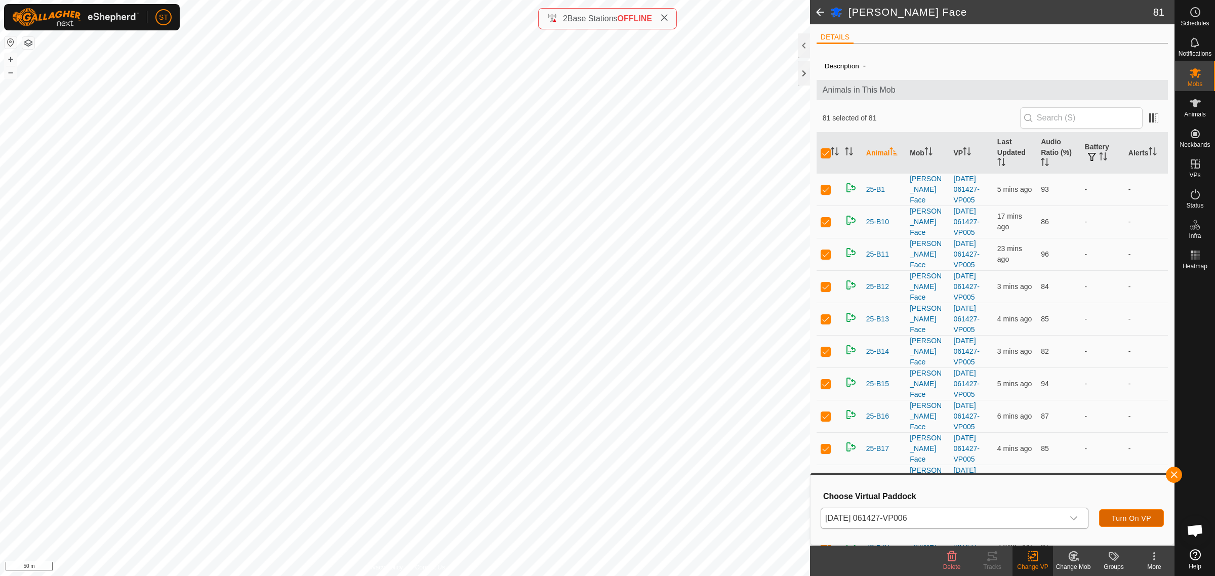
click at [1116, 514] on span "Turn On VP" at bounding box center [1130, 518] width 39 height 8
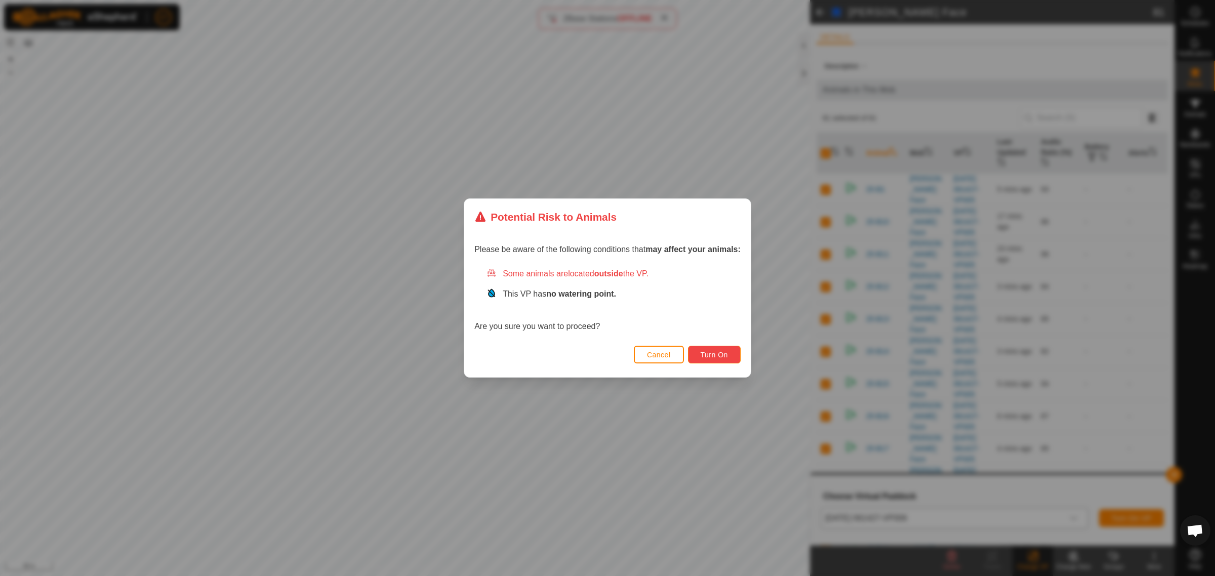
click at [718, 355] on span "Turn On" at bounding box center [713, 355] width 27 height 8
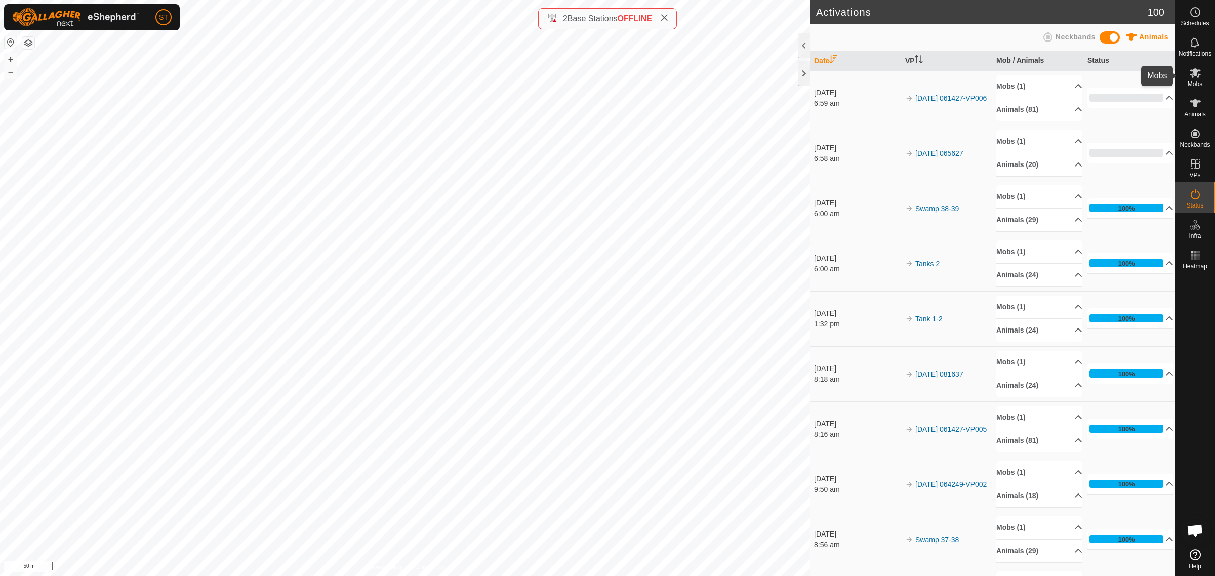
click at [1200, 74] on icon at bounding box center [1195, 73] width 12 height 12
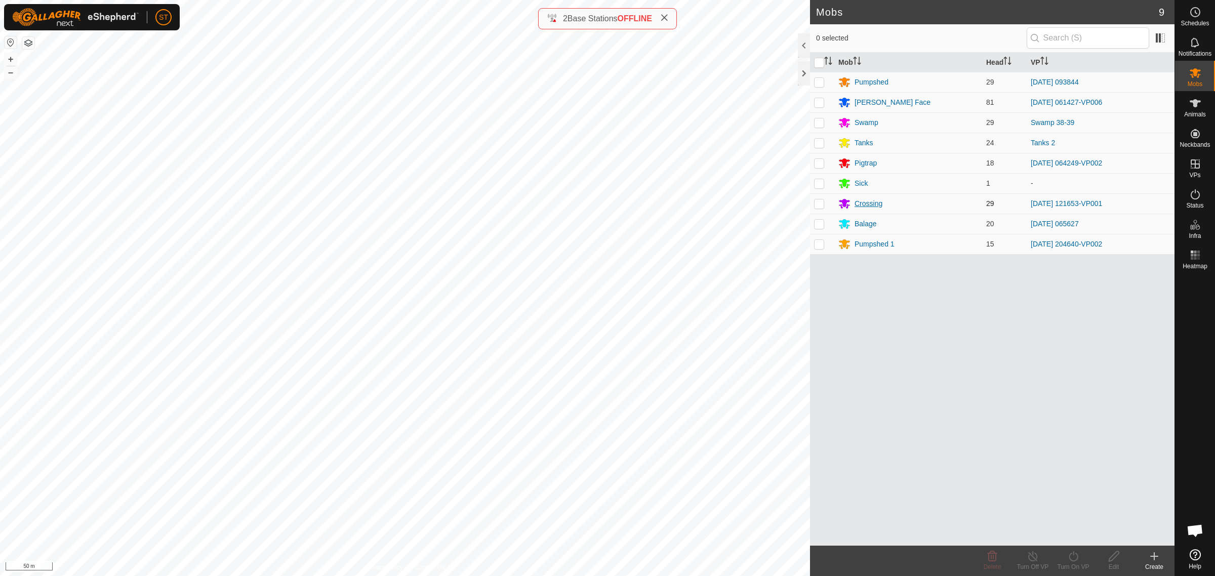
click at [869, 202] on div "Crossing" at bounding box center [868, 203] width 28 height 11
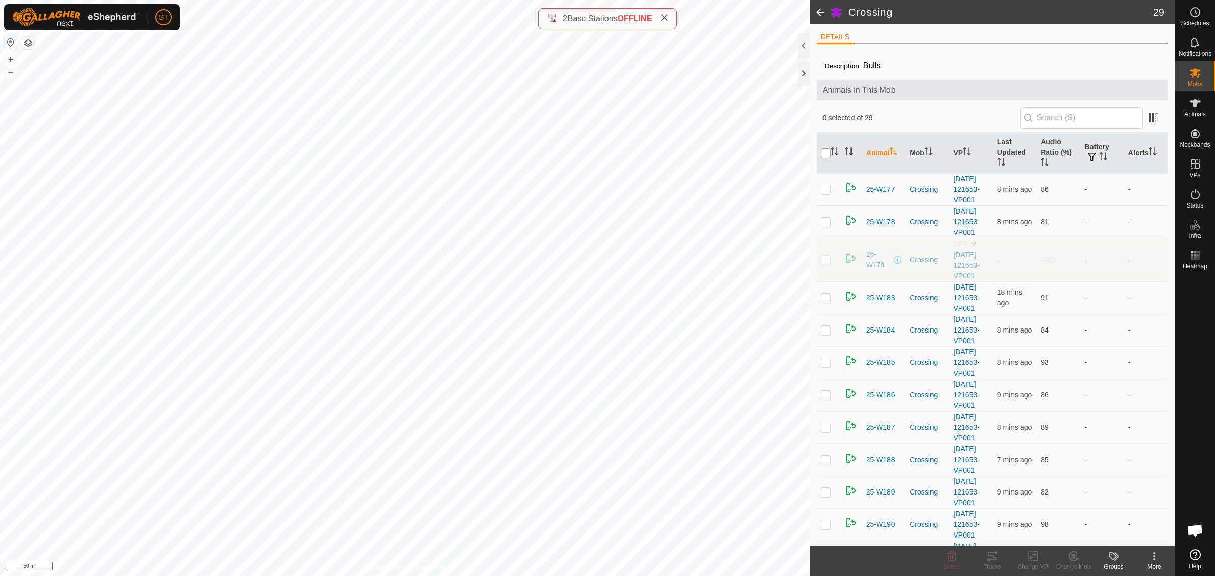
click at [825, 152] on input "checkbox" at bounding box center [825, 153] width 10 height 10
checkbox input "true"
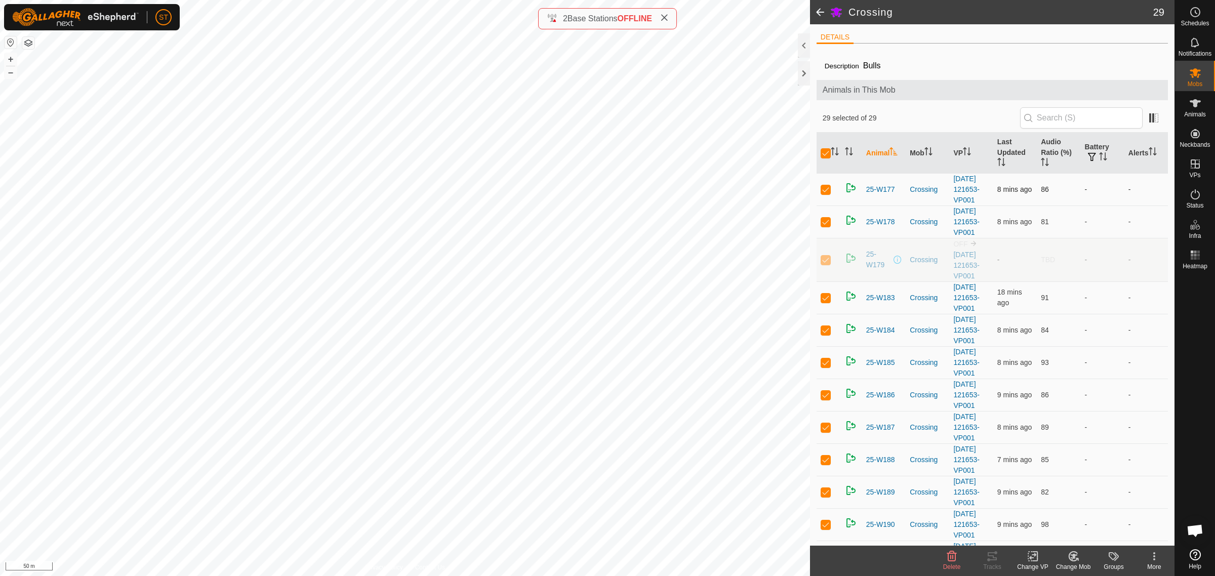
checkbox input "true"
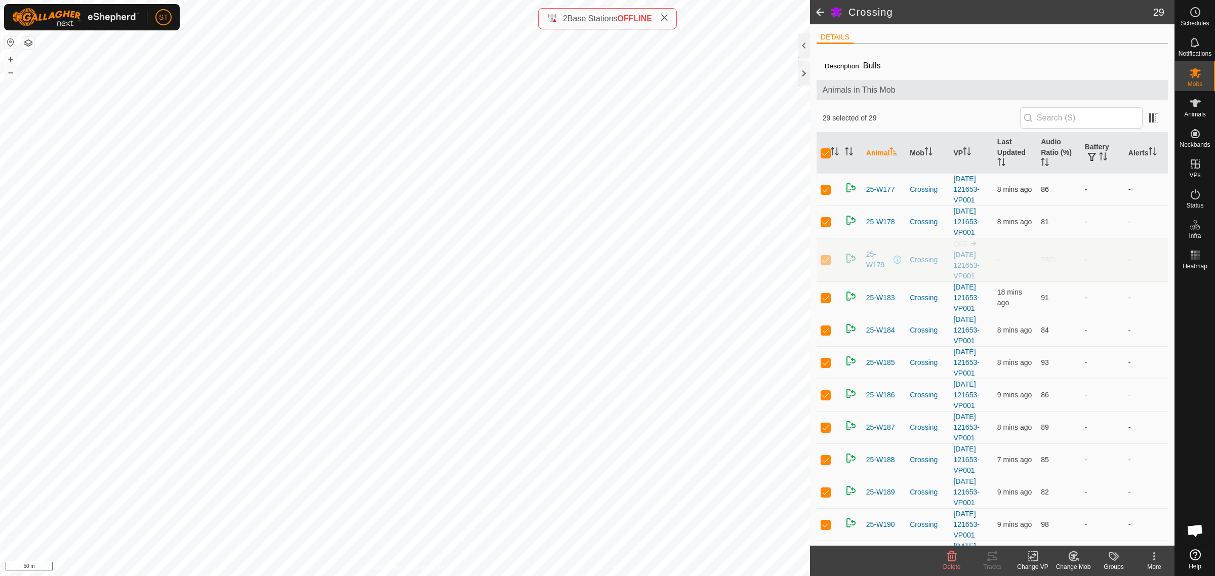
checkbox input "true"
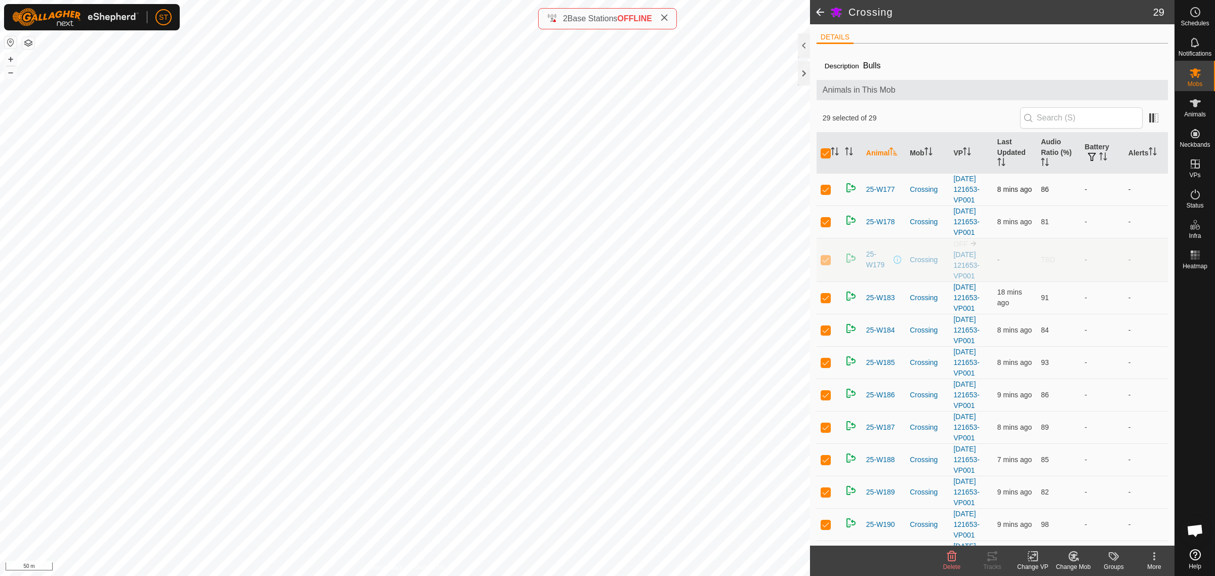
checkbox input "true"
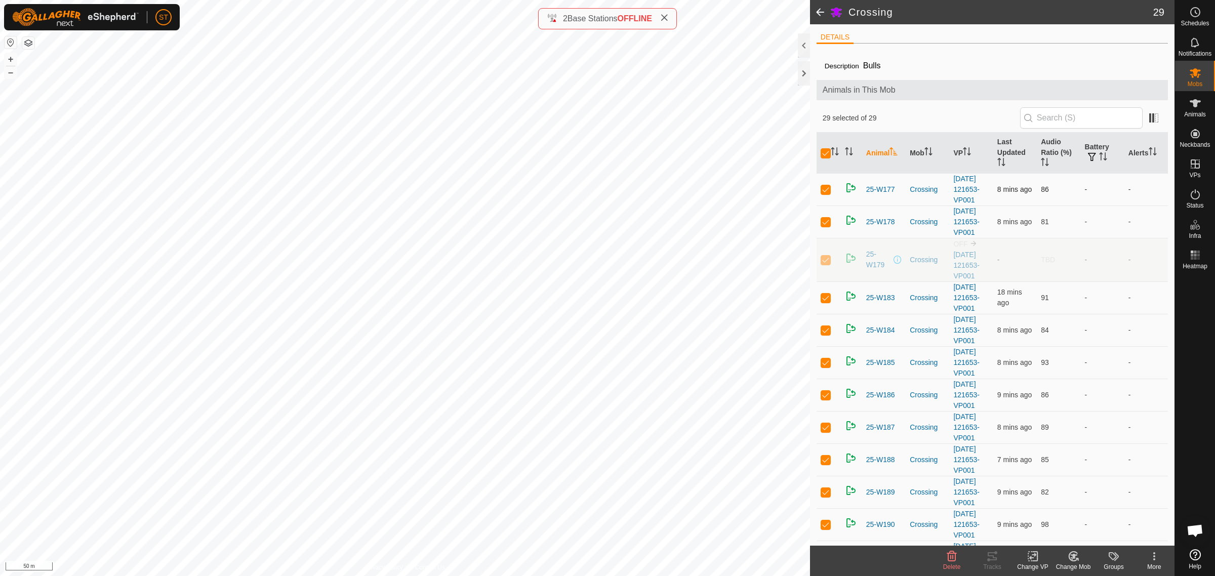
checkbox input "true"
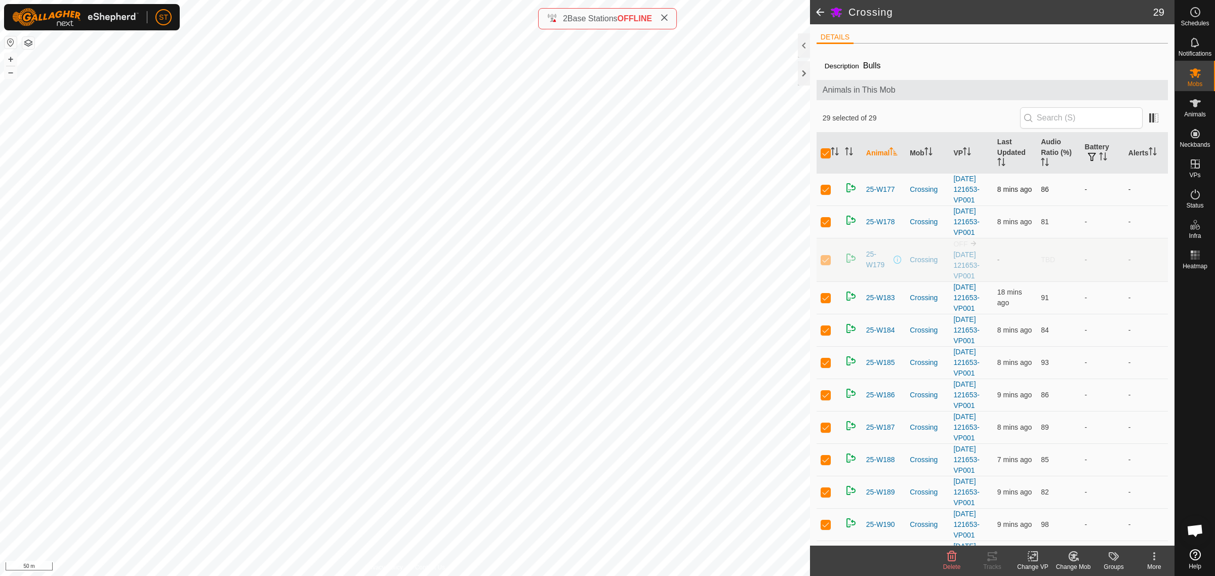
checkbox input "true"
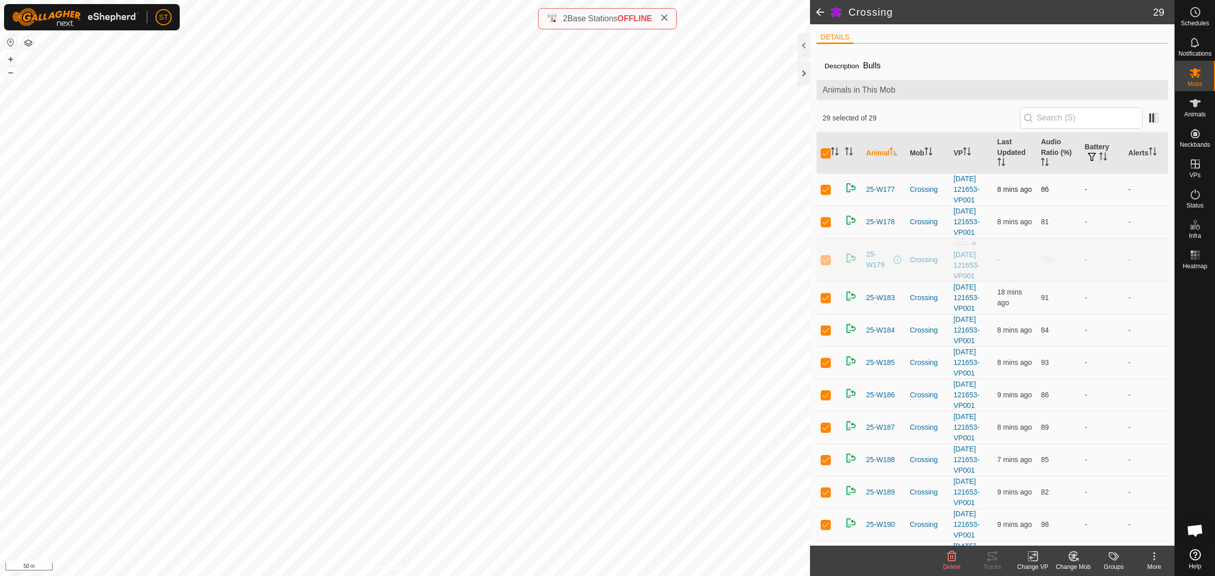
checkbox input "true"
click at [1029, 559] on icon at bounding box center [1032, 556] width 13 height 12
click at [1042, 514] on link "Choose VP..." at bounding box center [1063, 513] width 100 height 20
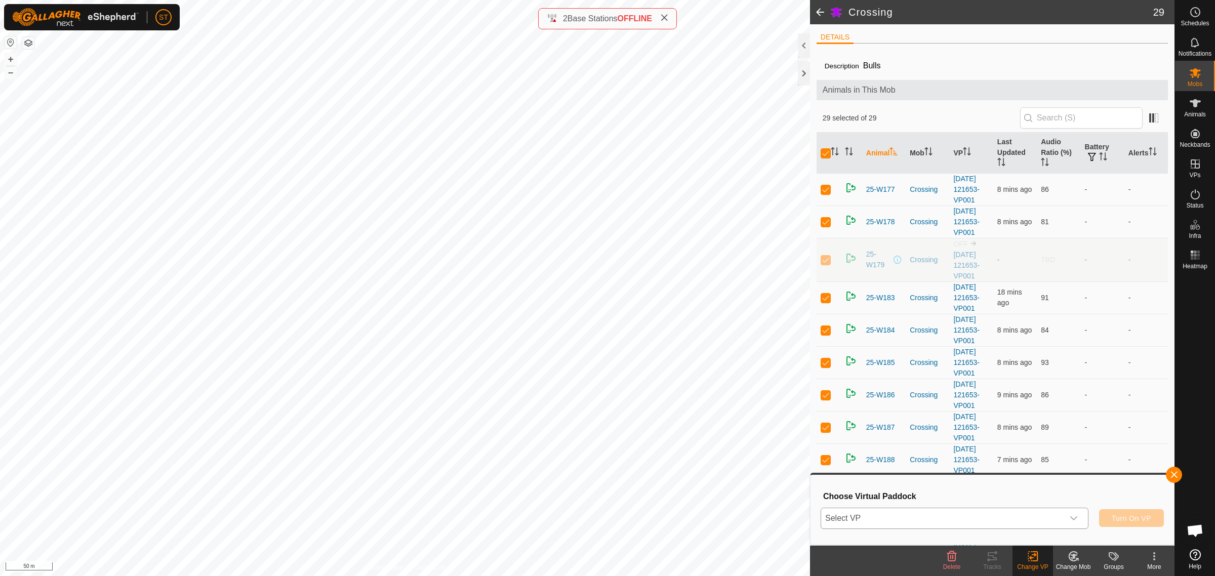
click at [1074, 519] on icon "dropdown trigger" at bounding box center [1073, 518] width 8 height 8
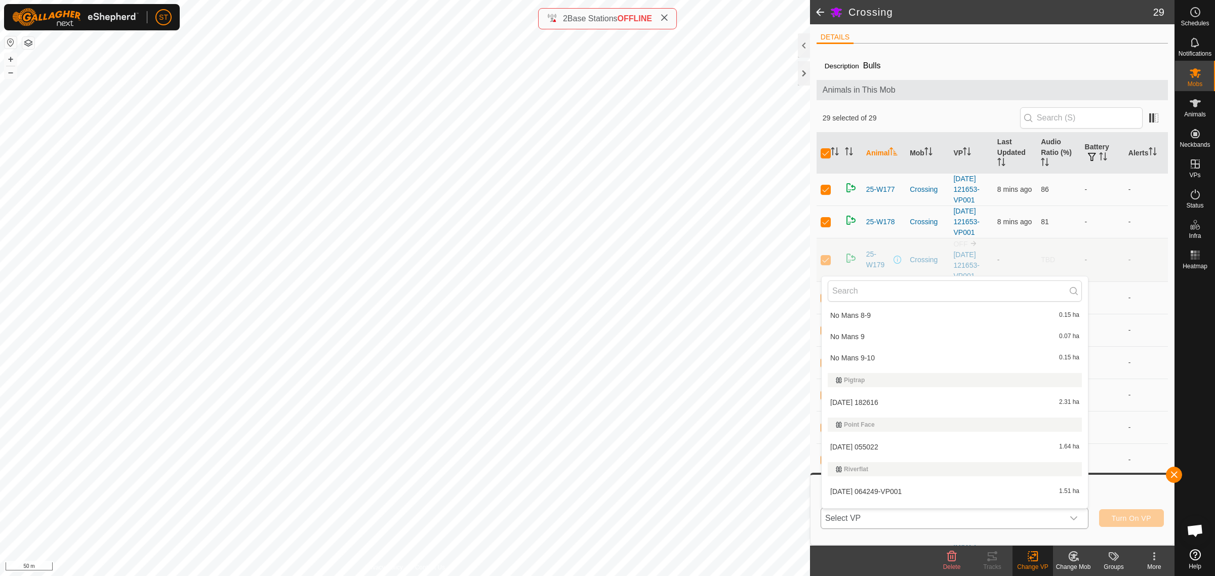
scroll to position [8731, 0]
click at [861, 394] on li "2025-09-07 182616 2.31 ha" at bounding box center [954, 401] width 266 height 20
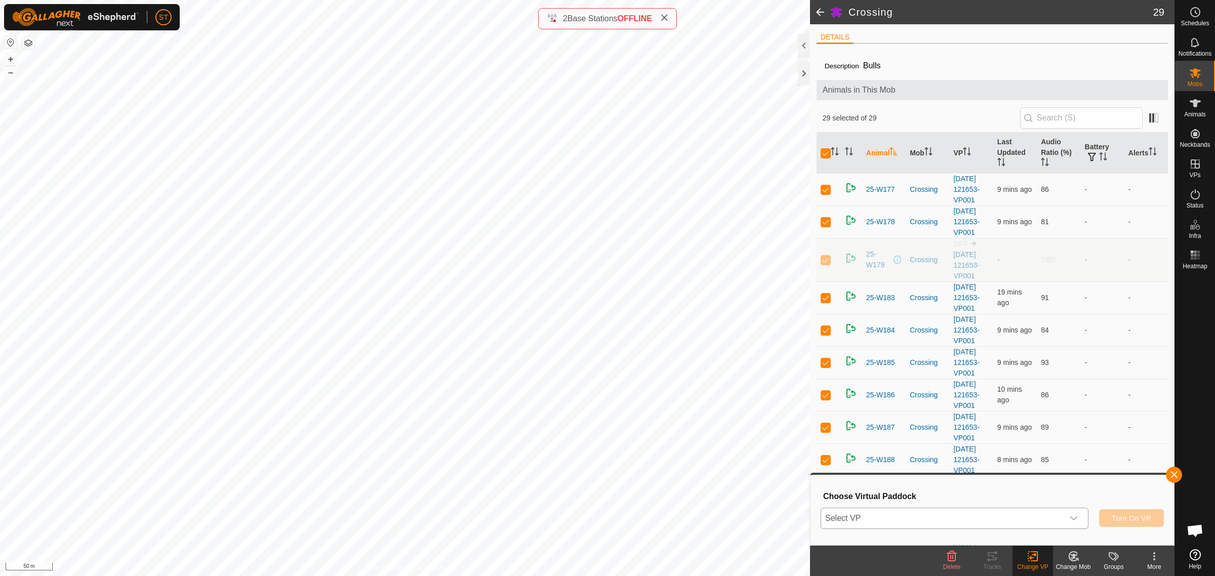
drag, startPoint x: 1077, startPoint y: 517, endPoint x: 1076, endPoint y: 512, distance: 5.1
click at [1077, 517] on icon "dropdown trigger" at bounding box center [1073, 518] width 8 height 8
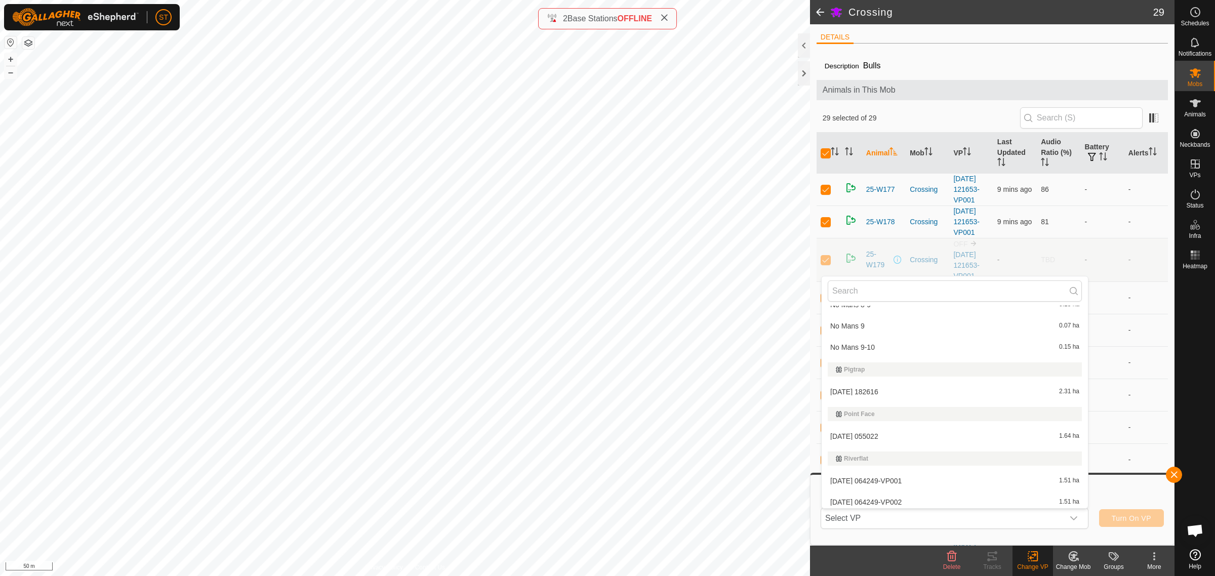
scroll to position [8747, 0]
click at [871, 375] on li "2025-09-07 182616 2.31 ha" at bounding box center [954, 384] width 266 height 20
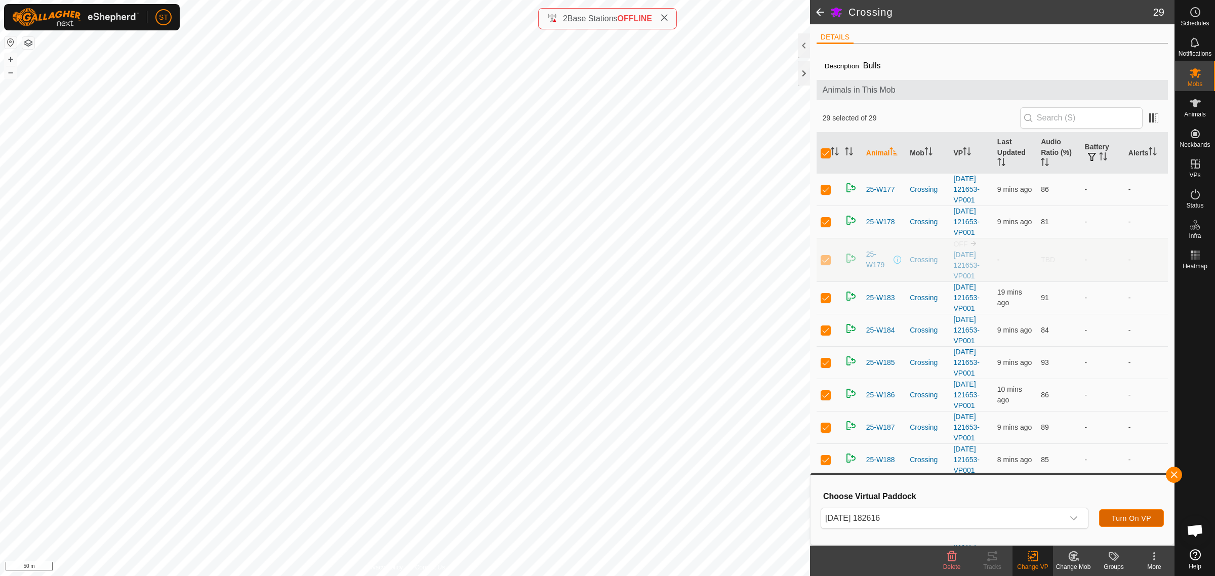
click at [1118, 519] on span "Turn On VP" at bounding box center [1130, 518] width 39 height 8
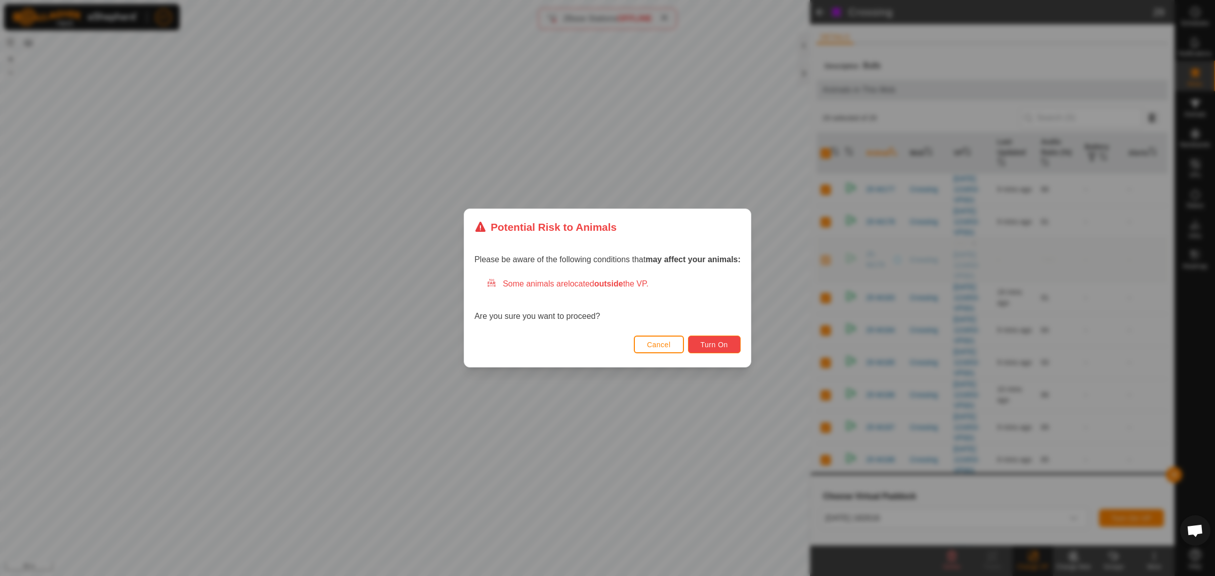
click at [720, 348] on button "Turn On" at bounding box center [714, 345] width 53 height 18
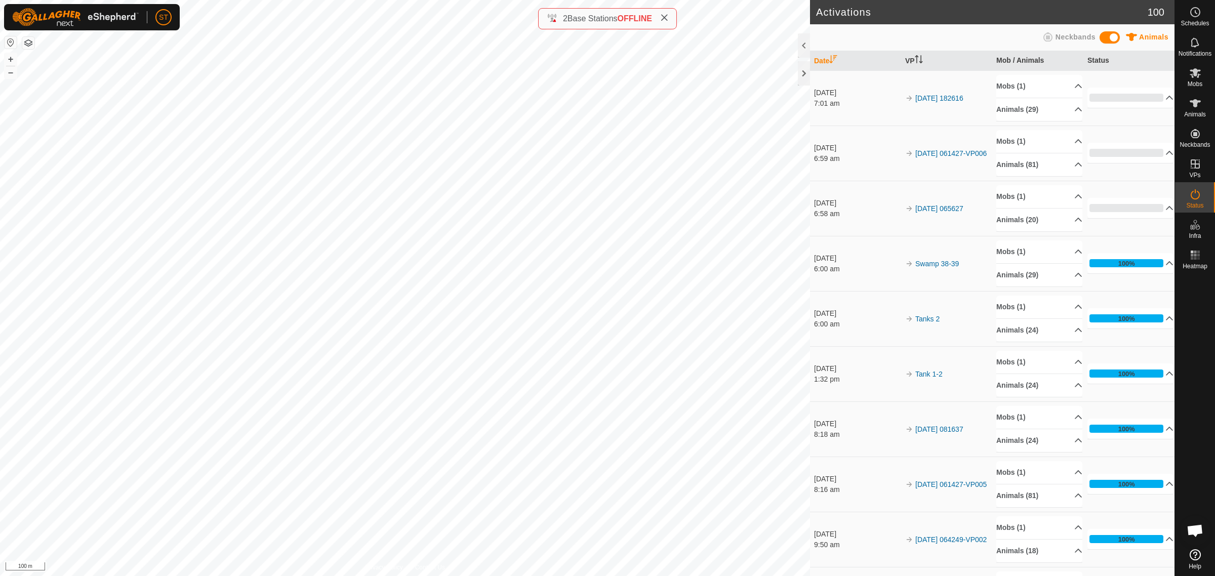
click at [667, 18] on icon at bounding box center [664, 18] width 8 height 8
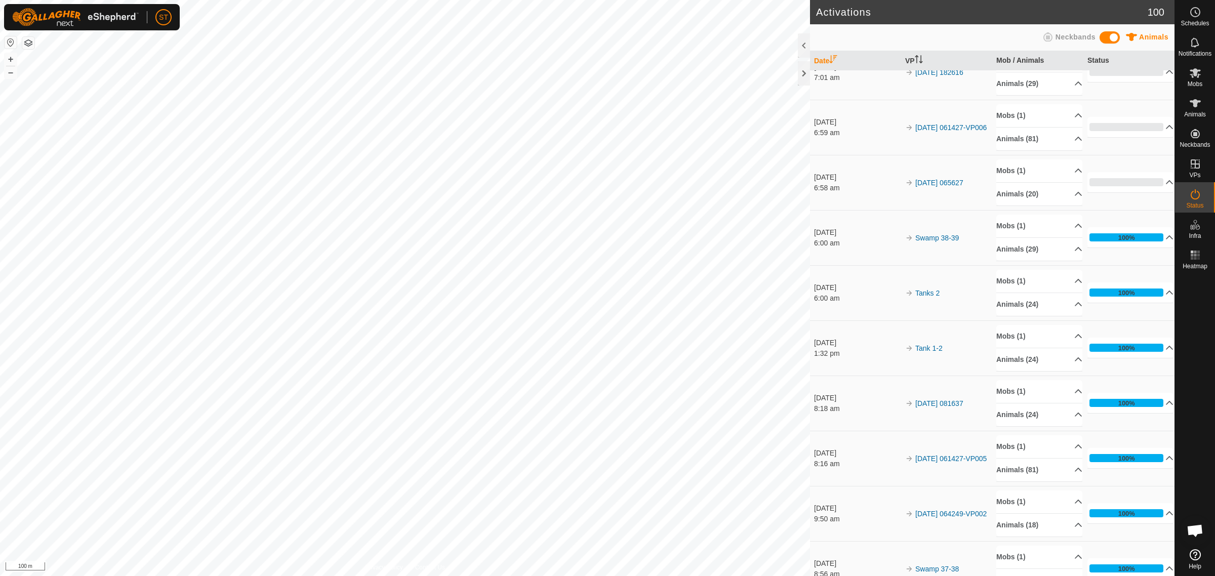
scroll to position [63, 0]
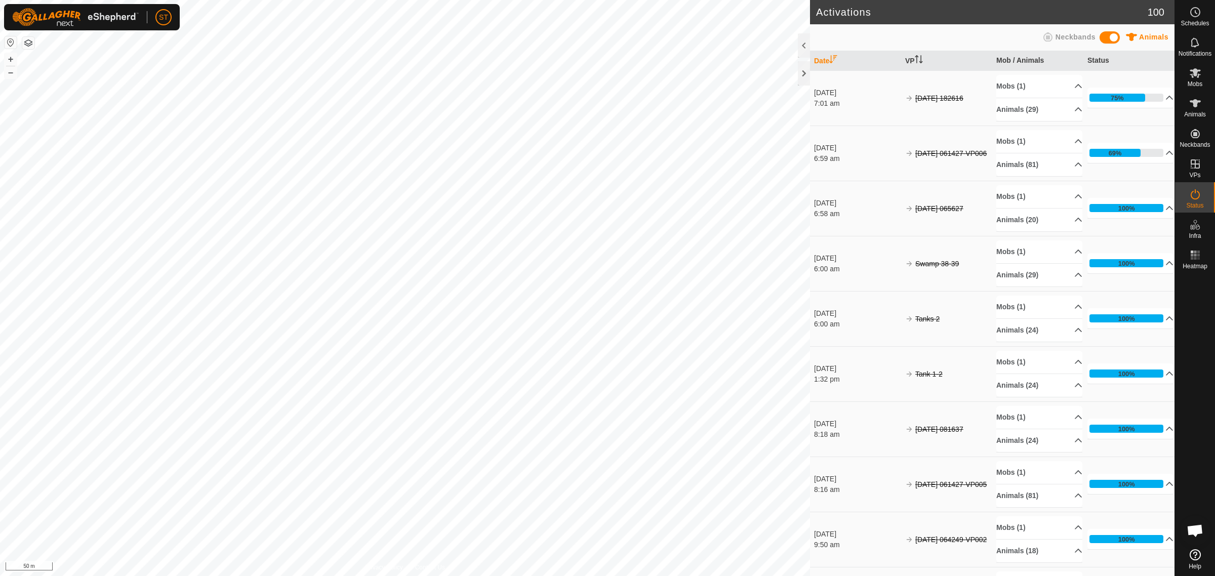
scroll to position [135, 0]
